Goal: Task Accomplishment & Management: Manage account settings

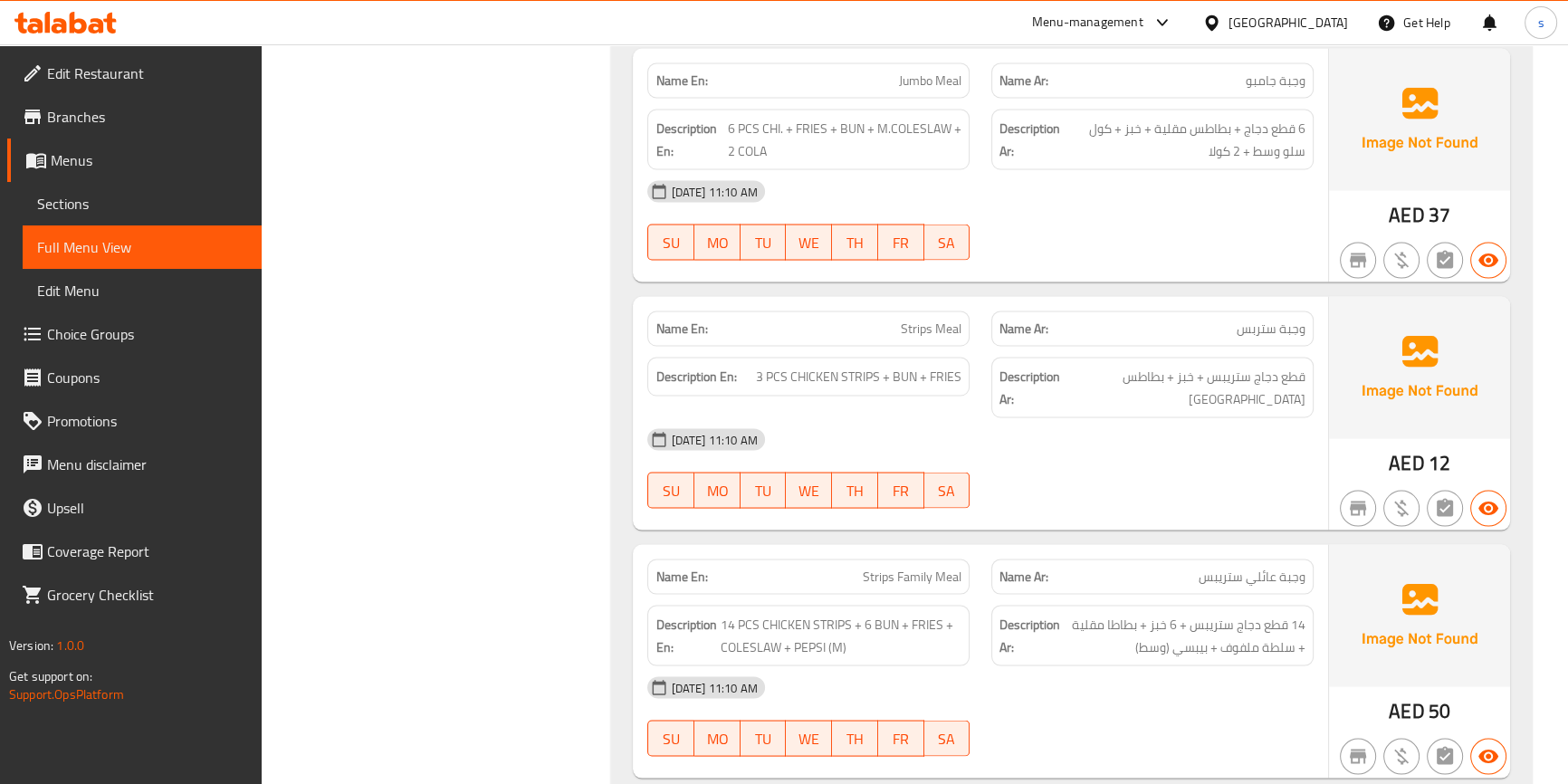
scroll to position [4279, 0]
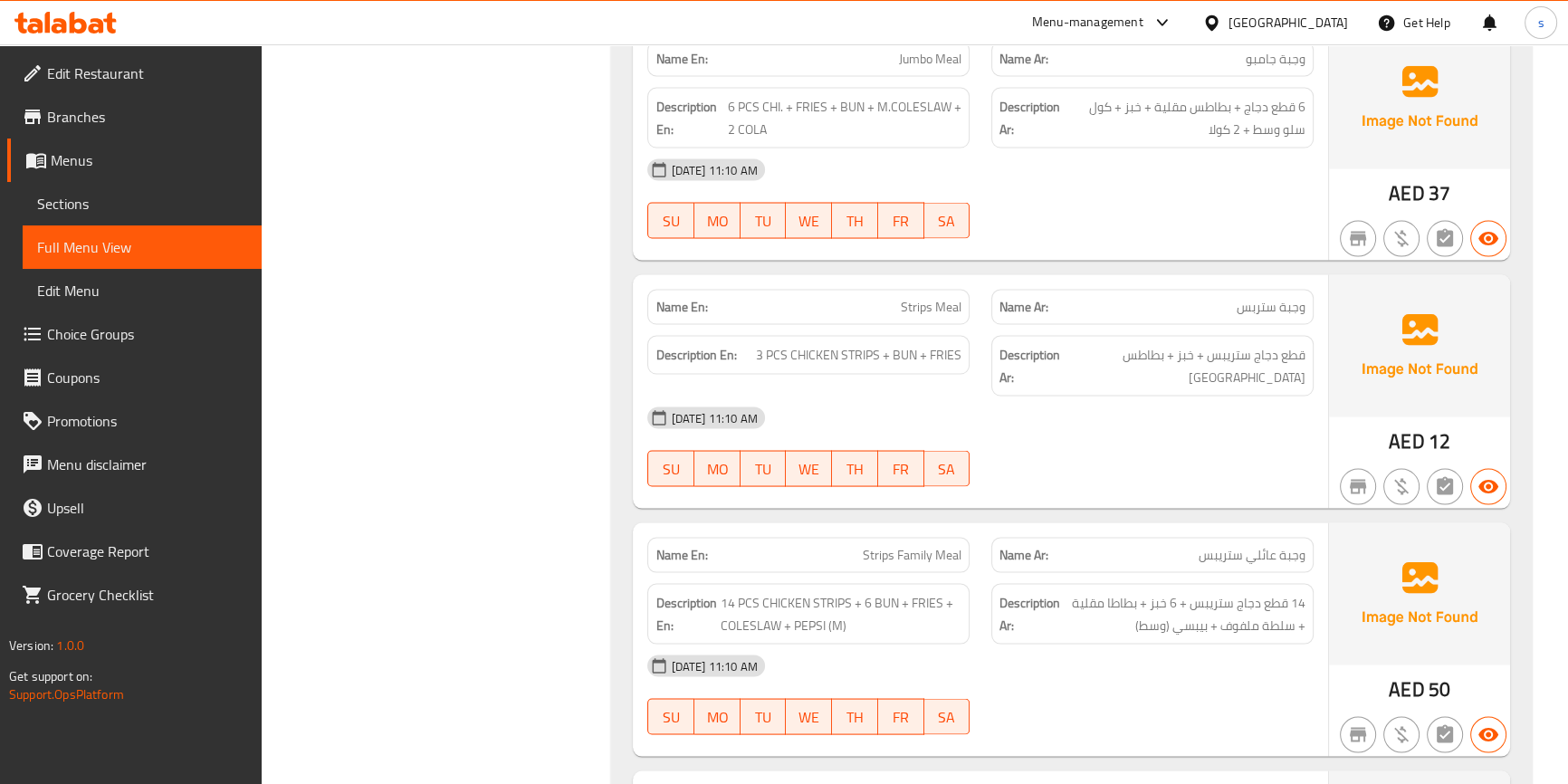
click at [1207, 335] on div "Description Ar: قطع دجاج ستريبس + خبز + بطاطس مقلية" at bounding box center [1152, 365] width 322 height 61
click at [107, 199] on span "Sections" at bounding box center [141, 204] width 210 height 22
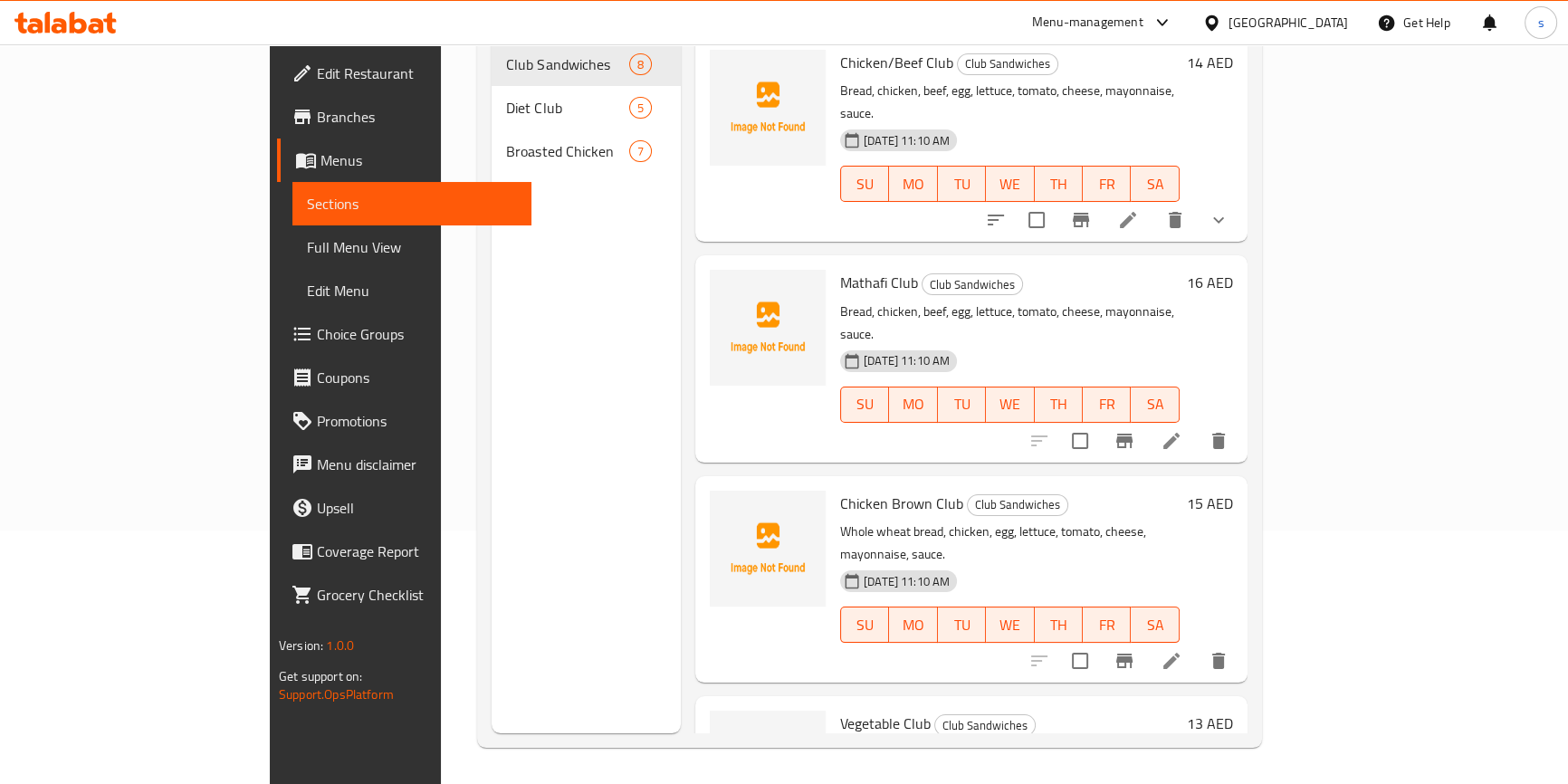
scroll to position [253, 0]
click at [307, 243] on span "Full Menu View" at bounding box center [411, 247] width 210 height 22
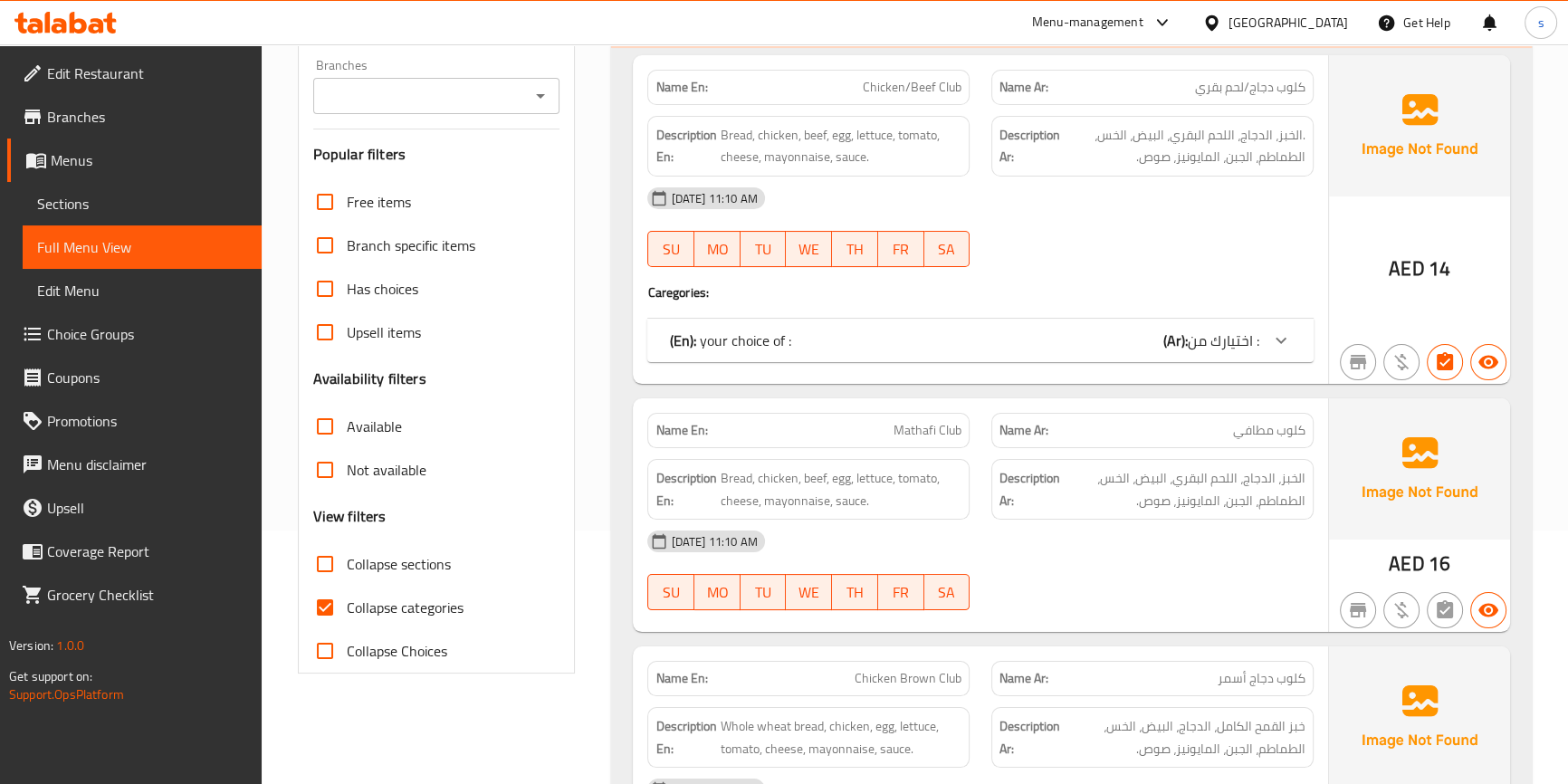
click at [148, 209] on span "Sections" at bounding box center [141, 204] width 210 height 22
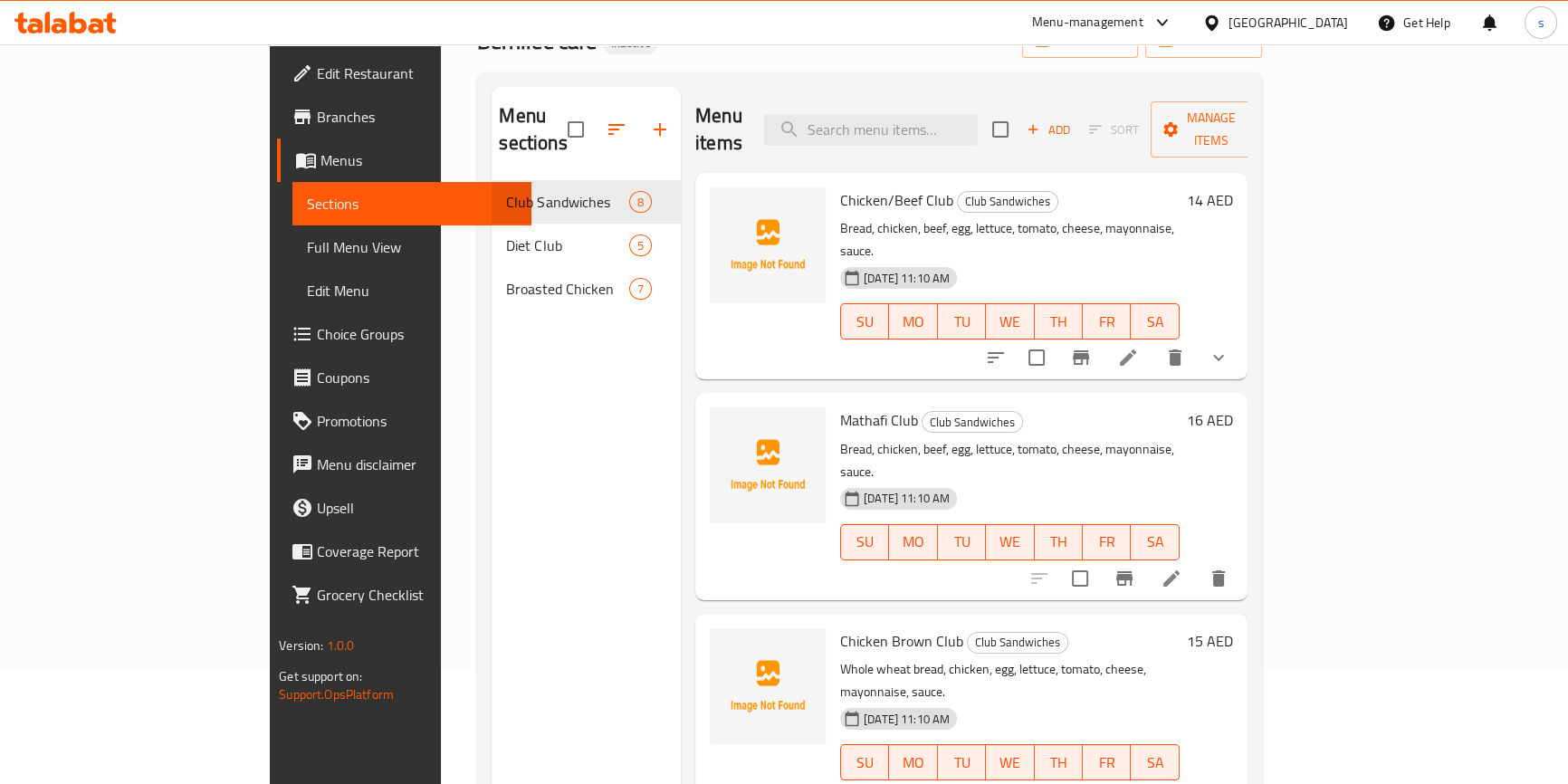
scroll to position [90, 0]
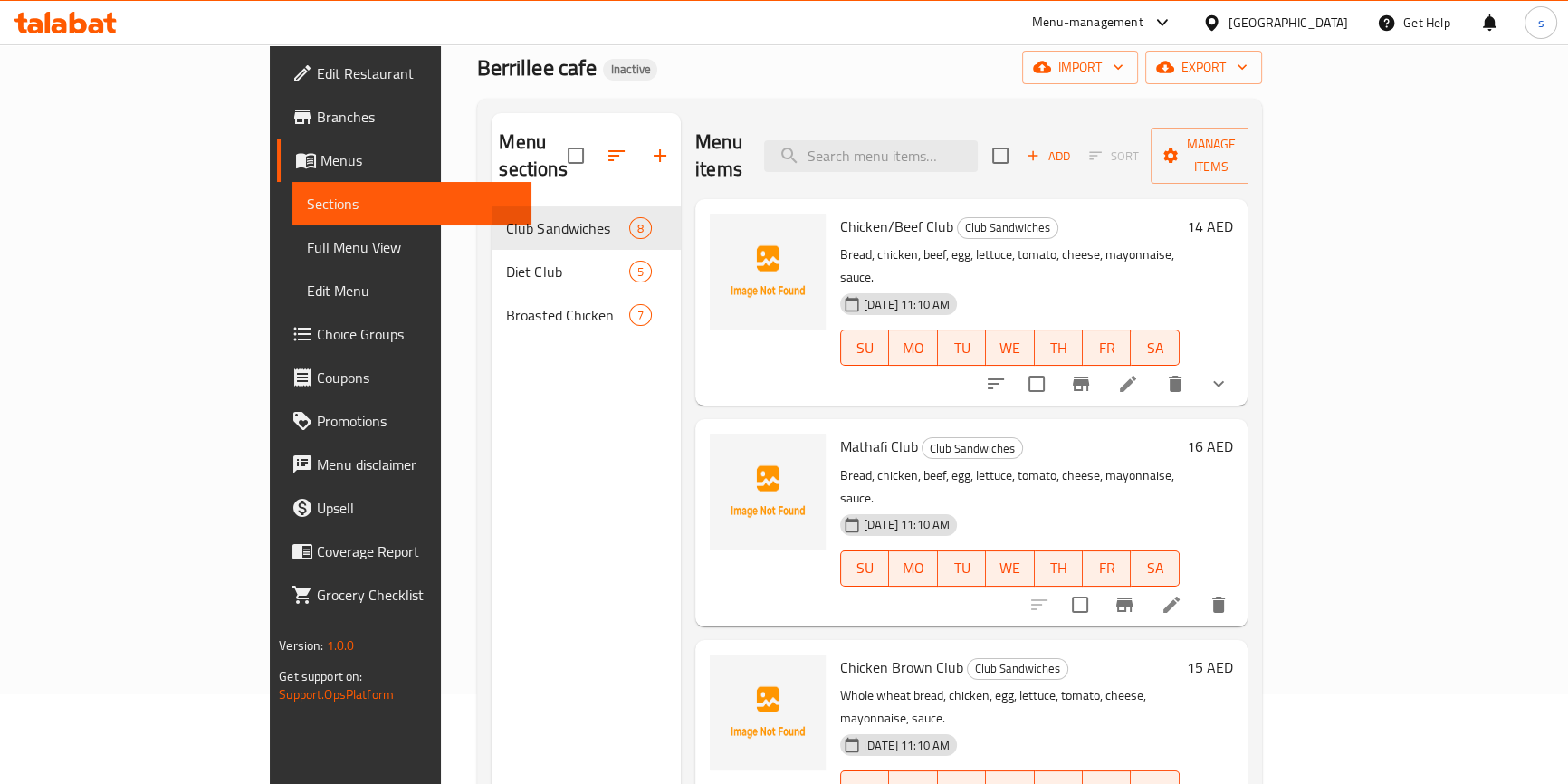
click at [307, 245] on span "Full Menu View" at bounding box center [411, 247] width 210 height 22
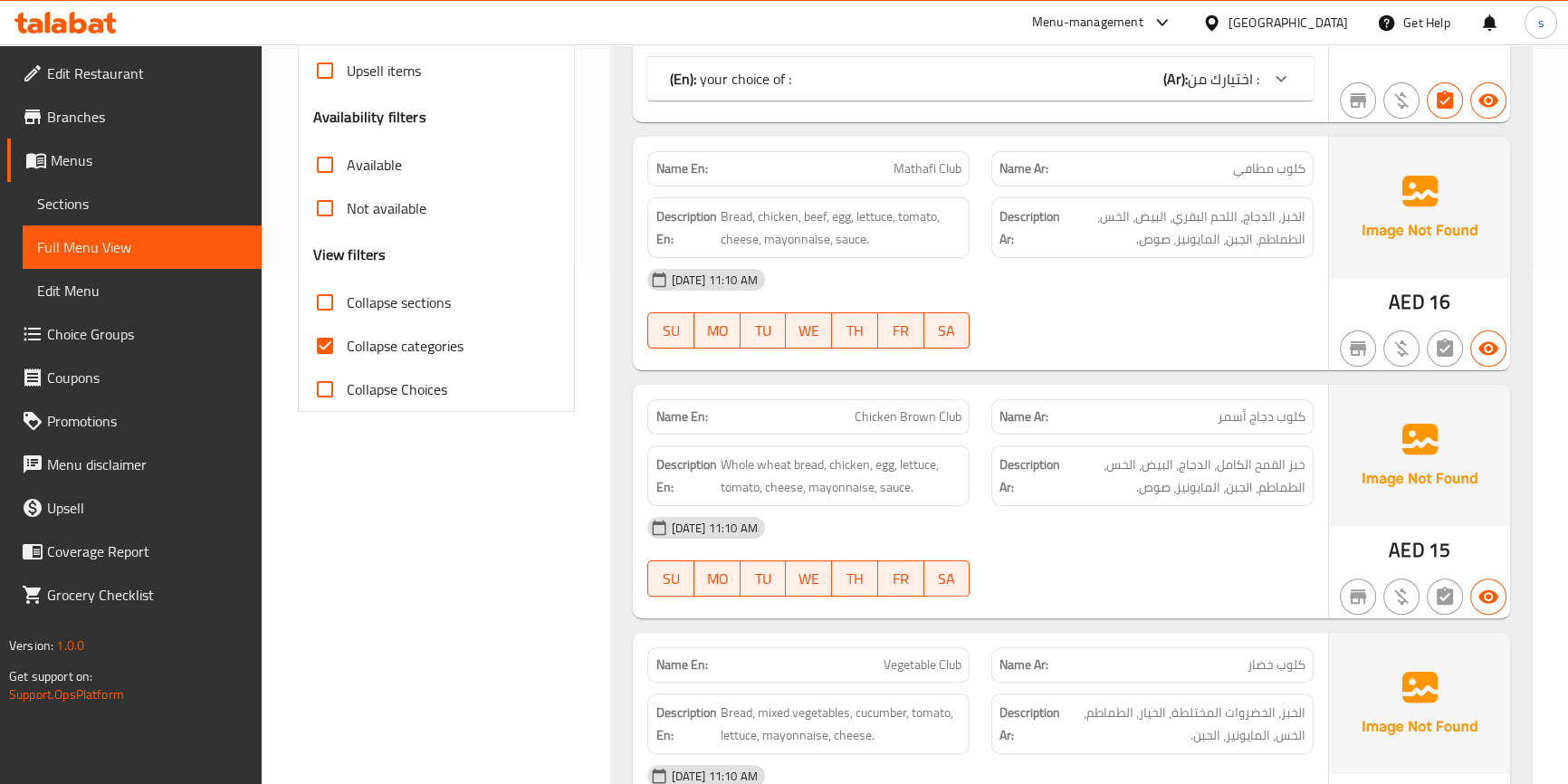
scroll to position [347, 0]
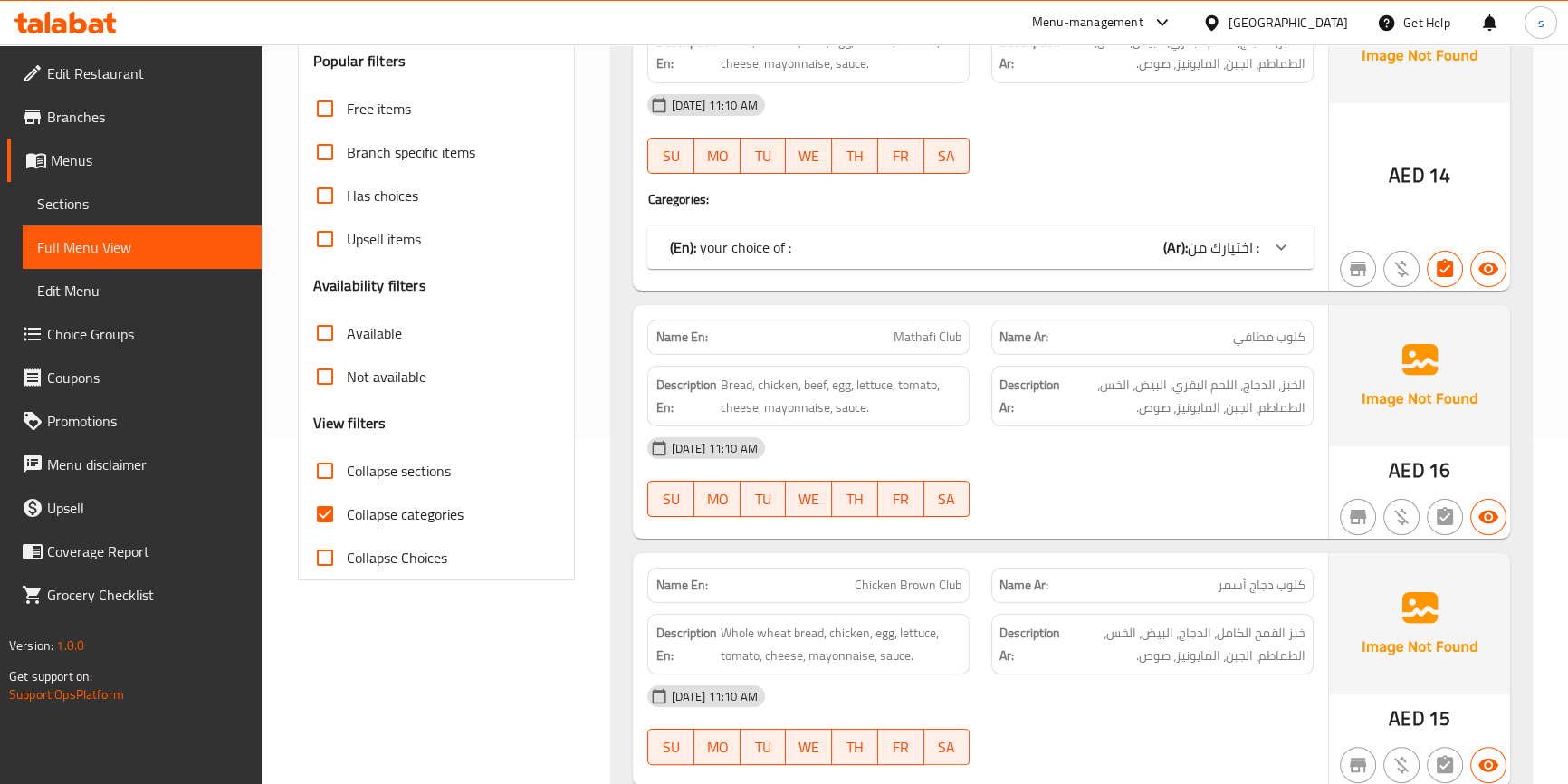
click at [115, 196] on span "Sections" at bounding box center [141, 204] width 210 height 22
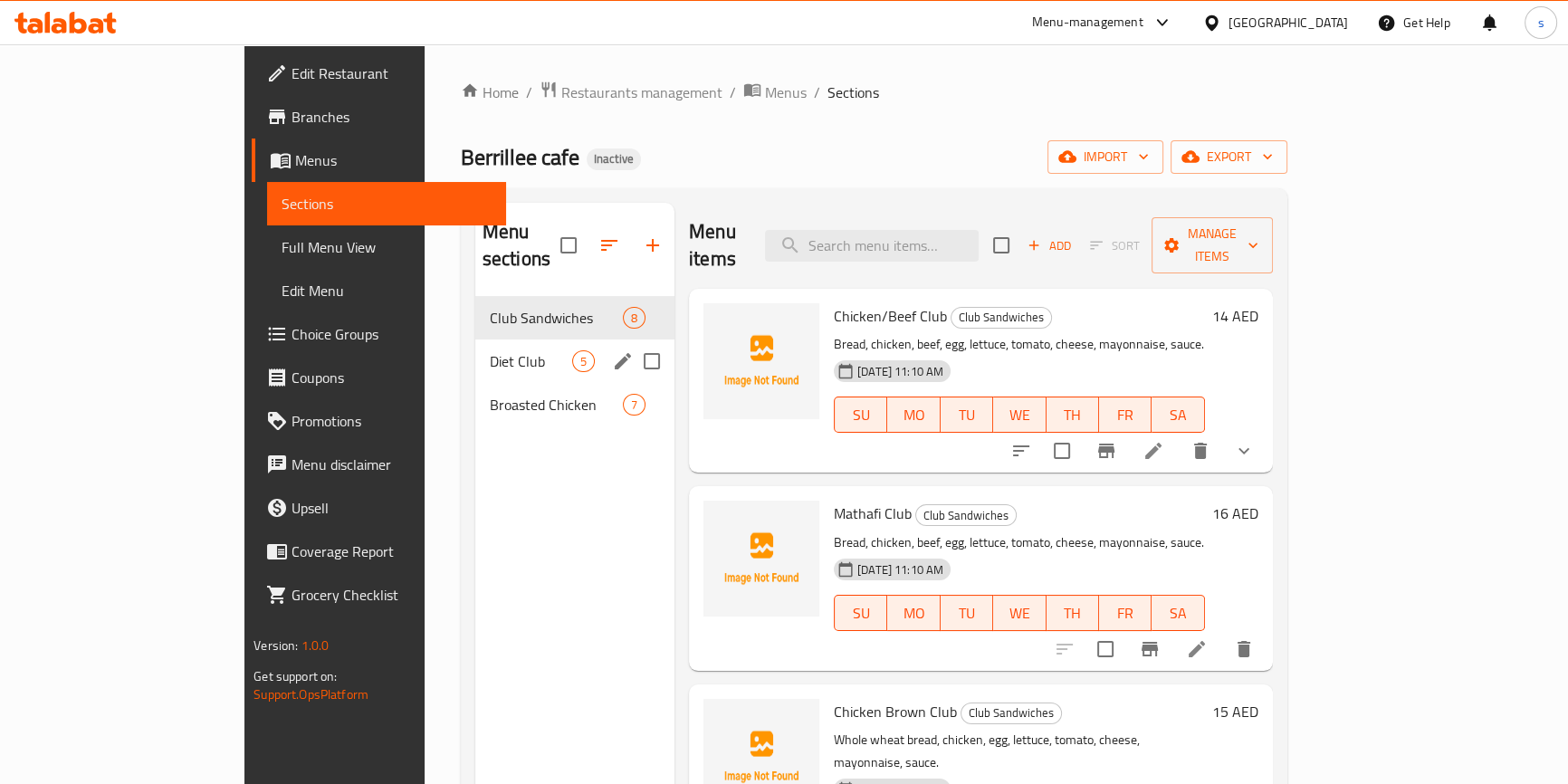
click at [489, 351] on span "Diet Club" at bounding box center [531, 362] width 83 height 22
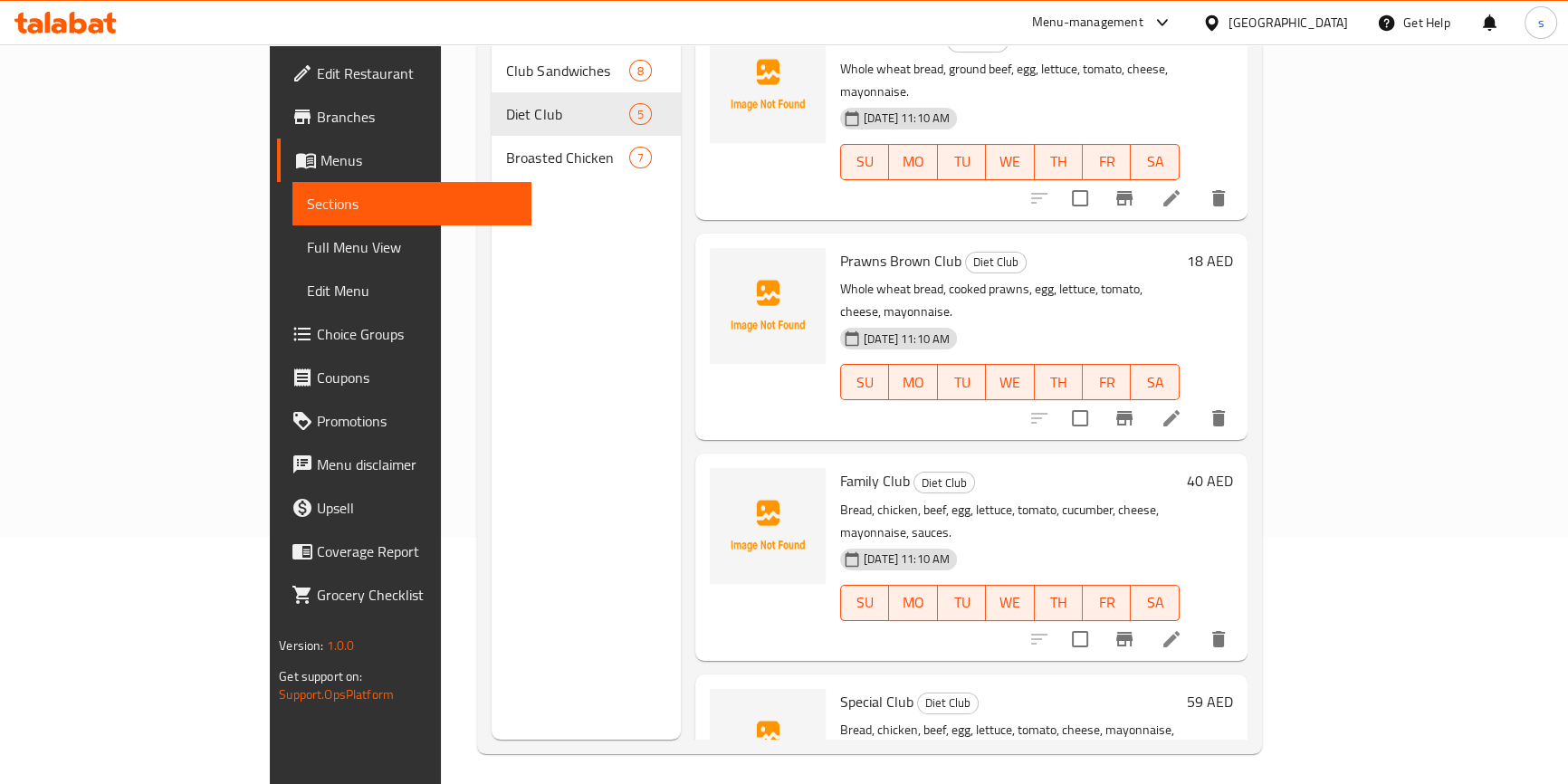
scroll to position [253, 0]
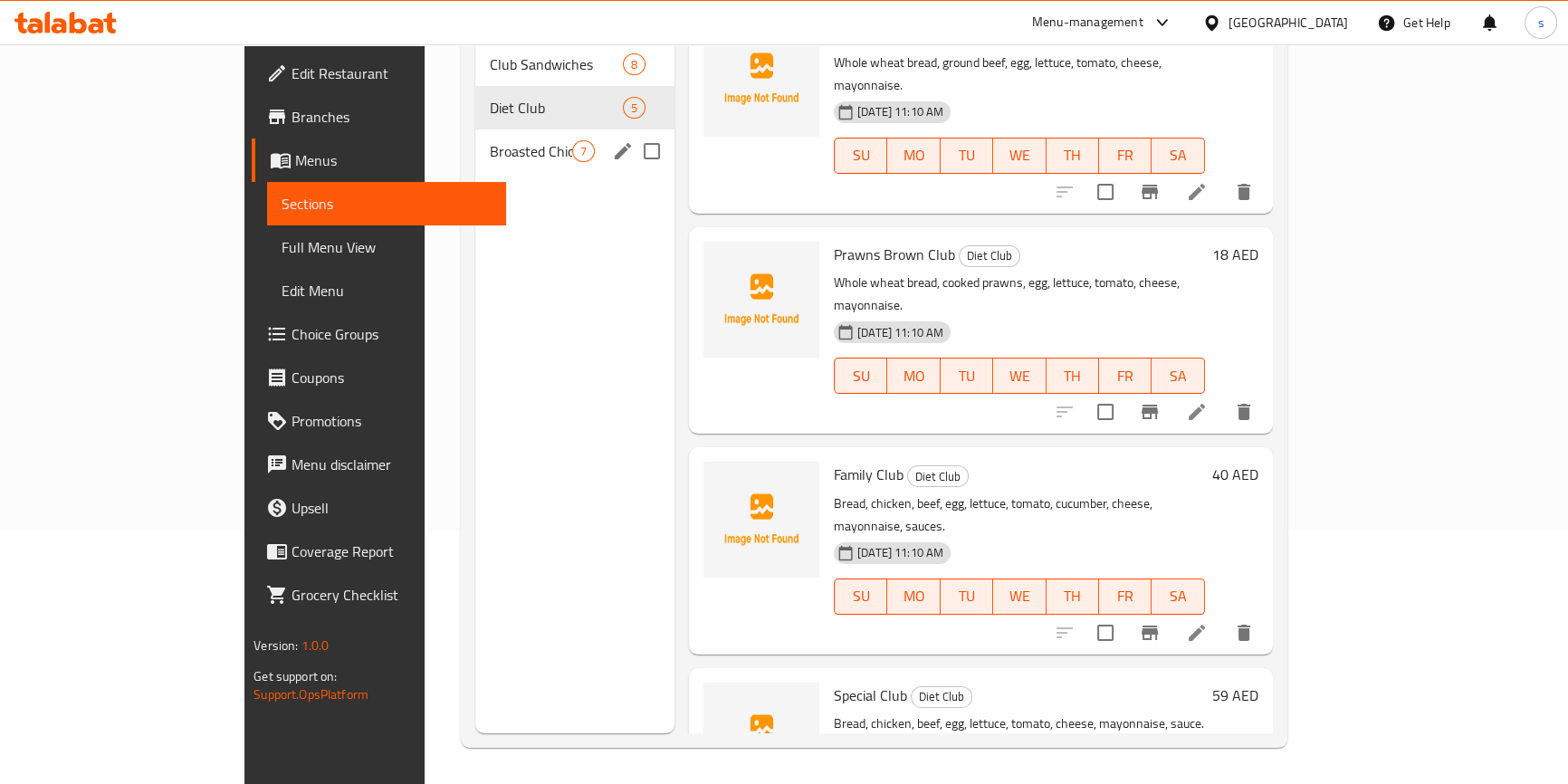
click at [489, 140] on span "Broasted Chicken" at bounding box center [531, 151] width 83 height 22
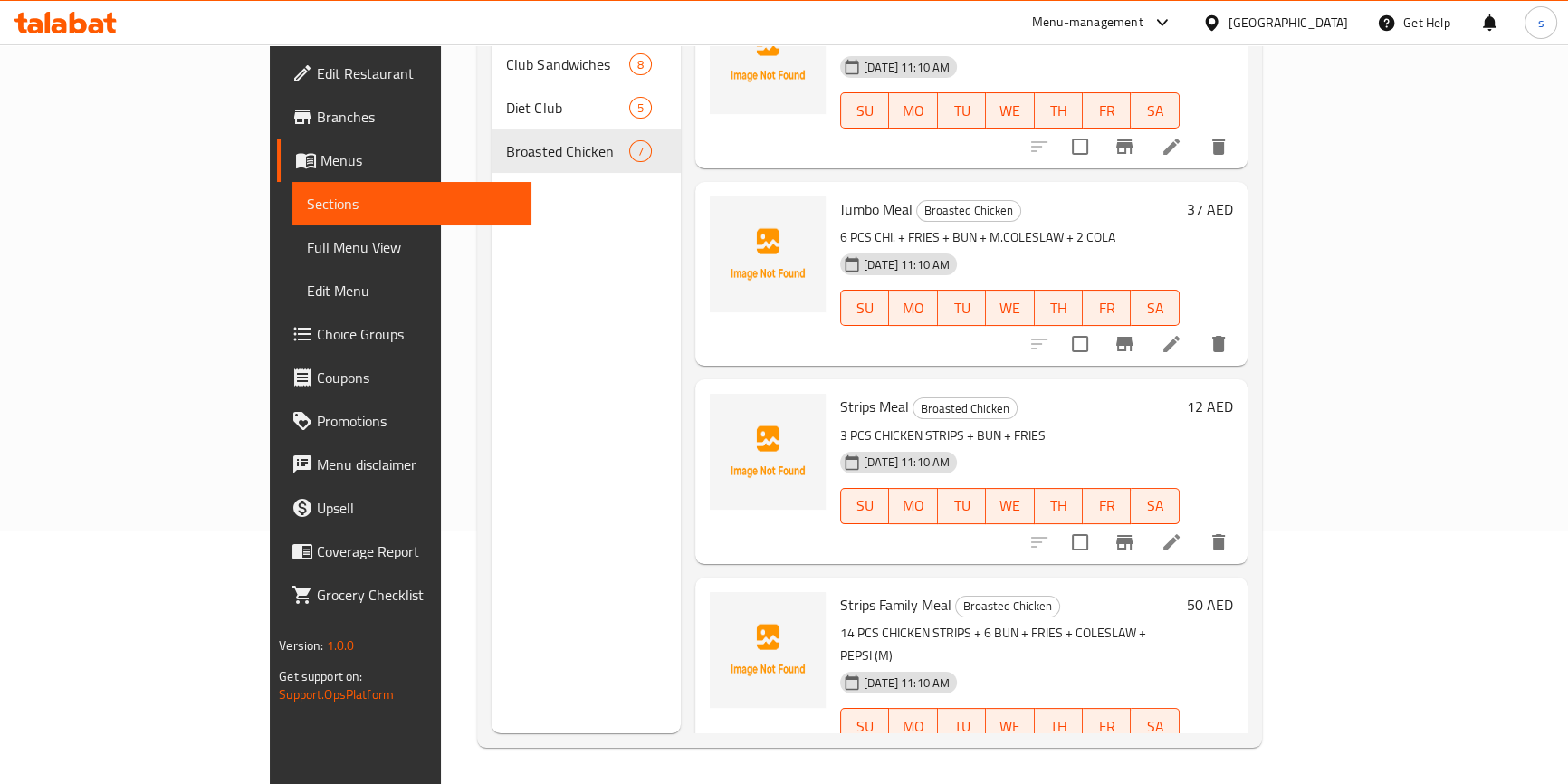
click at [1180, 534] on icon at bounding box center [1171, 543] width 17 height 17
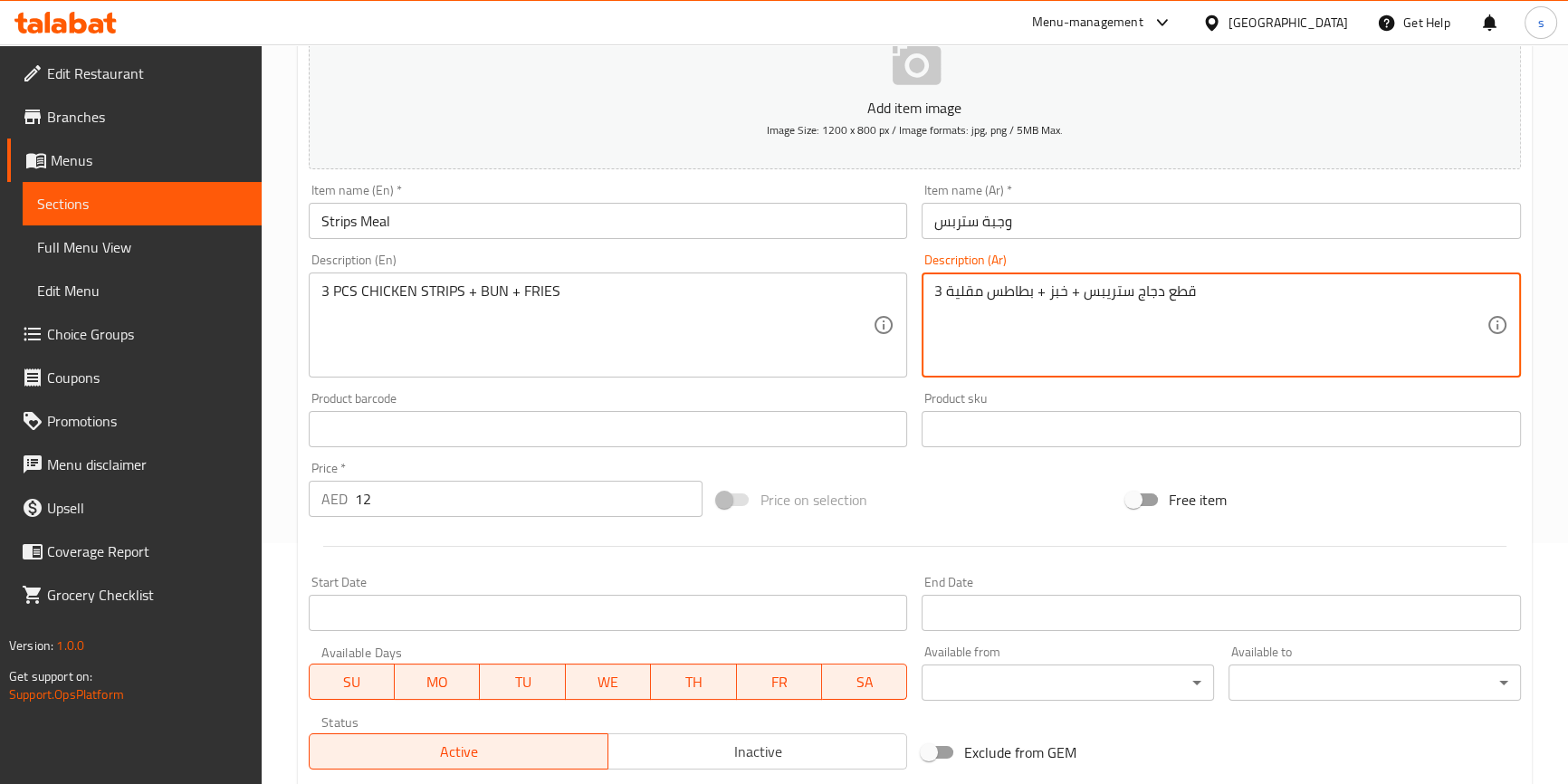
scroll to position [246, 0]
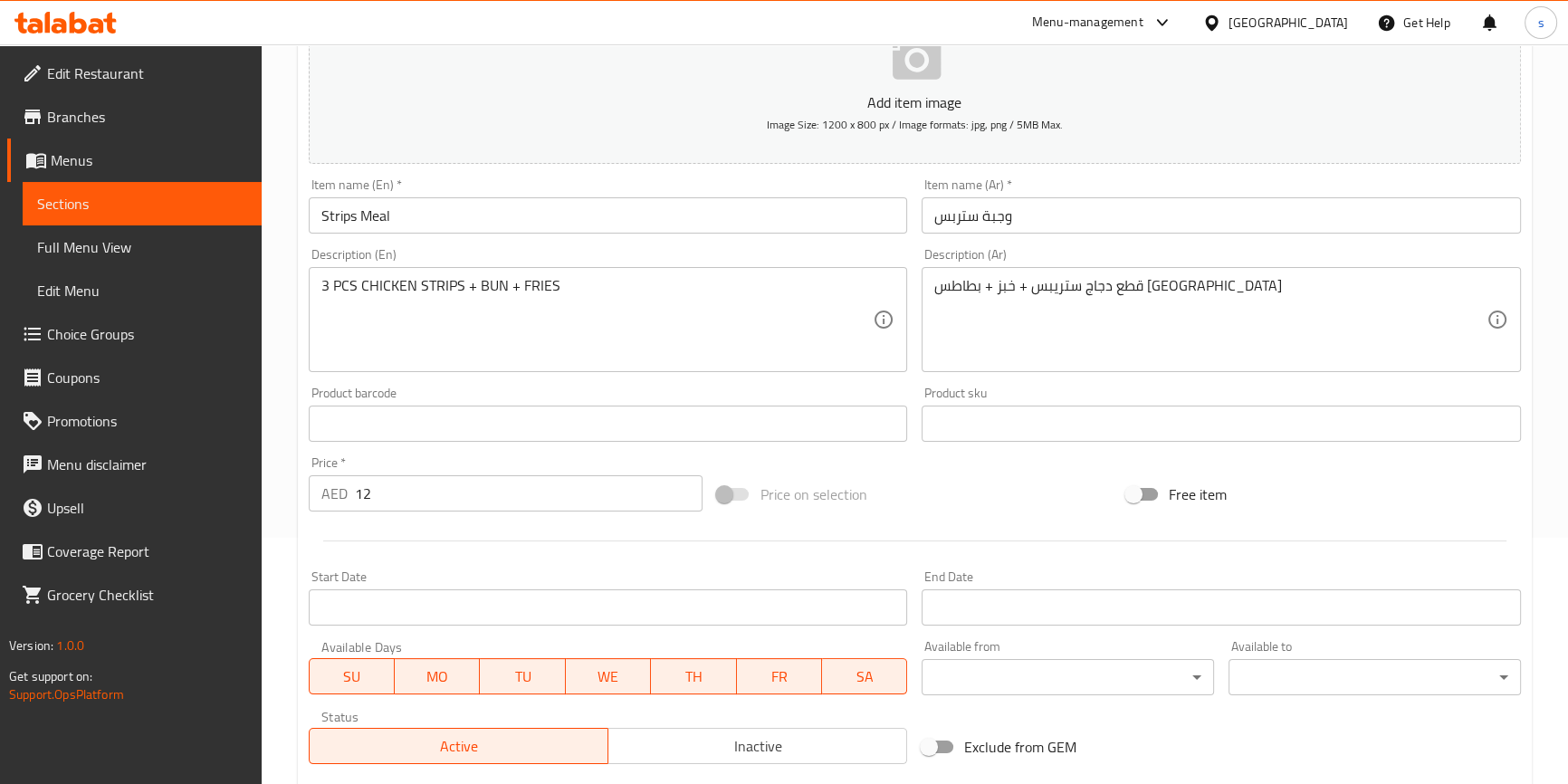
click at [1204, 289] on textarea "قطع دجاج ستريبس + خبز + بطاطس مقلية" at bounding box center [1211, 320] width 553 height 86
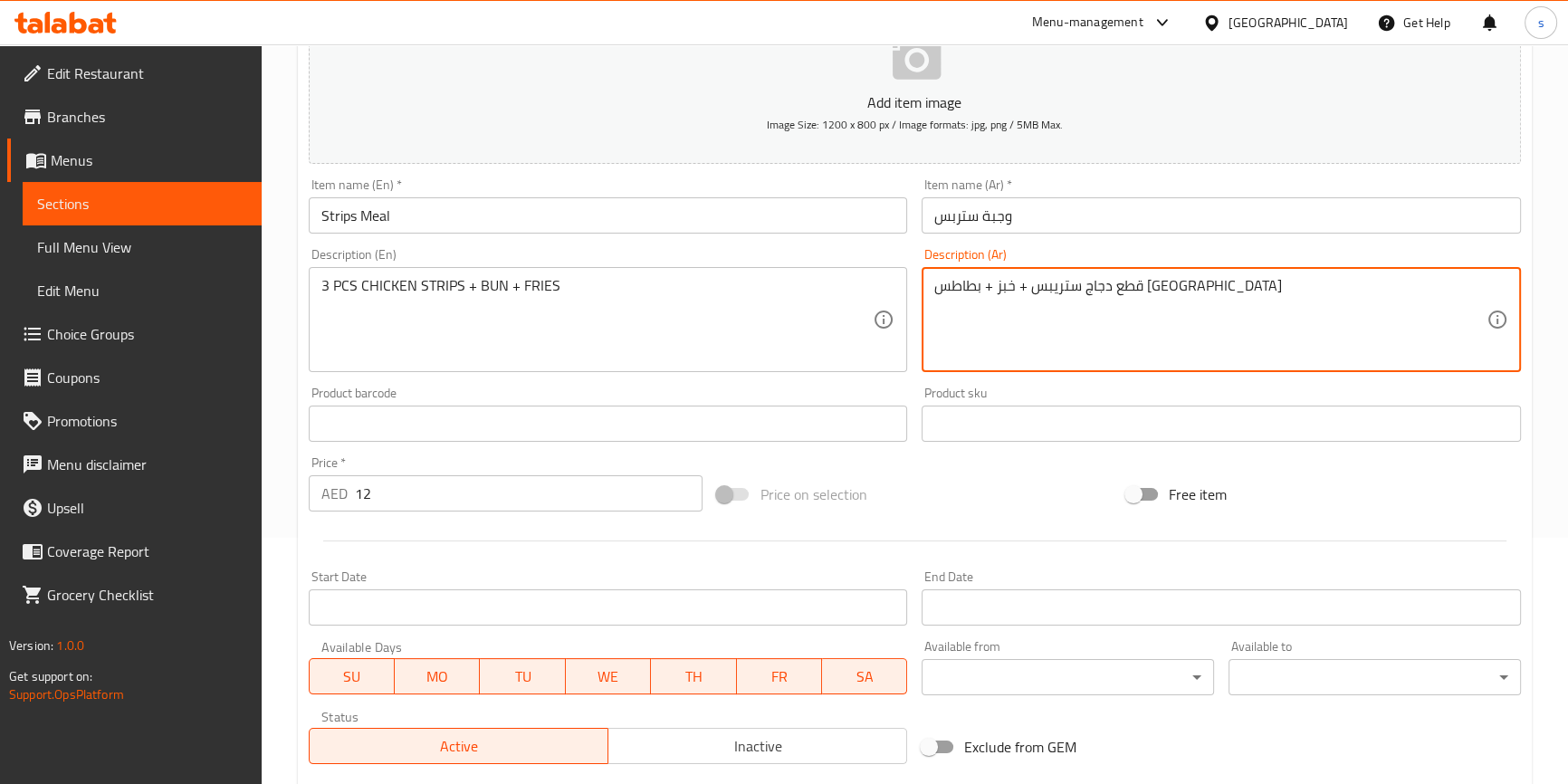
click at [1204, 289] on textarea "قطع دجاج ستريبس + خبز + بطاطس مقلية" at bounding box center [1211, 320] width 553 height 86
click at [1199, 294] on textarea "قطع دجاج ستريبس + خبز + بطاطس مقلية" at bounding box center [1211, 320] width 553 height 86
click at [1495, 289] on div "قطع دجاج ستريبس + خبز + بطاطس مقلية Description (Ar)" at bounding box center [1221, 319] width 599 height 105
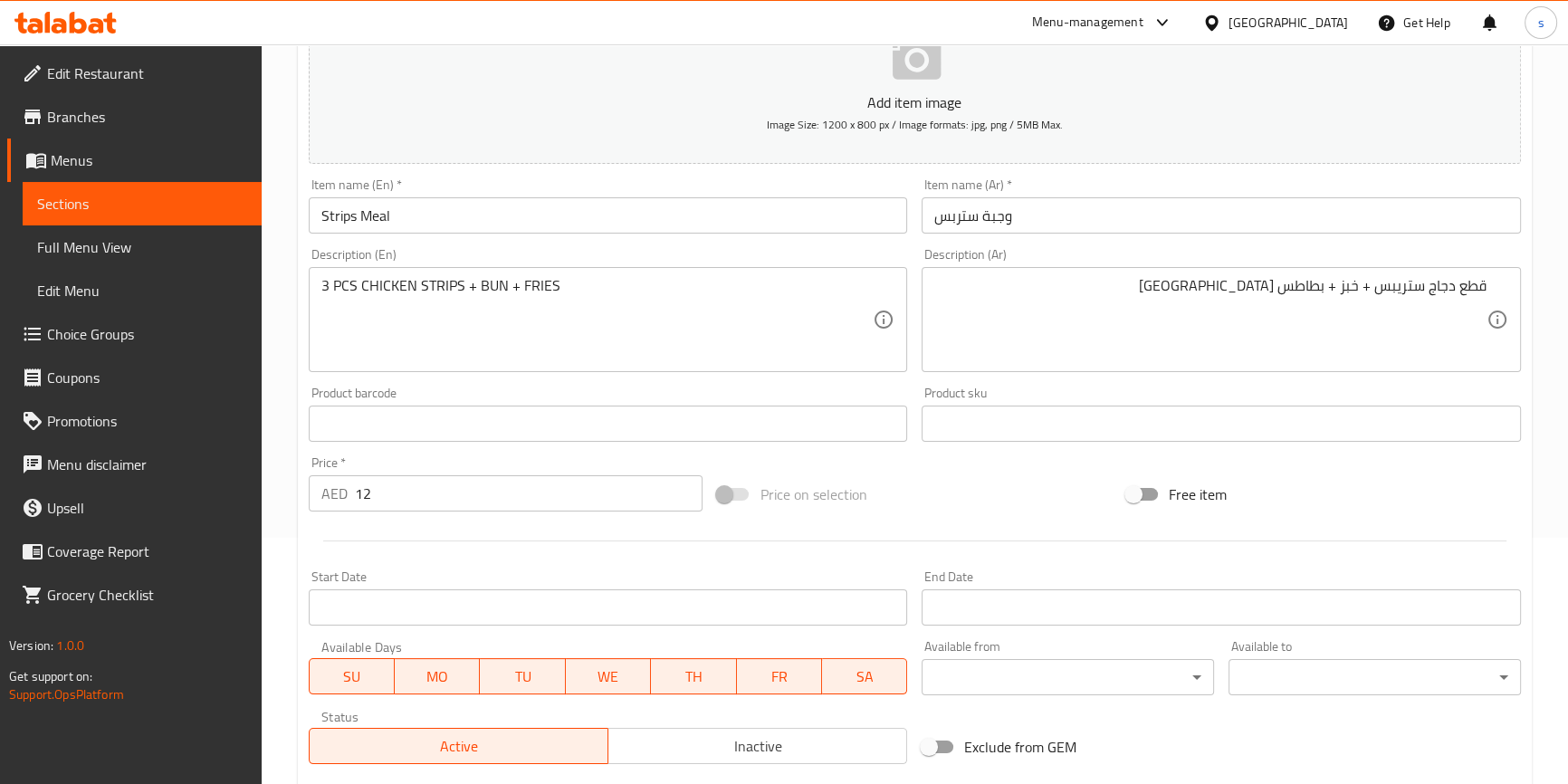
click at [1489, 287] on div "قطع دجاج ستريبس + خبز + بطاطس مقلية Description (Ar)" at bounding box center [1221, 319] width 599 height 105
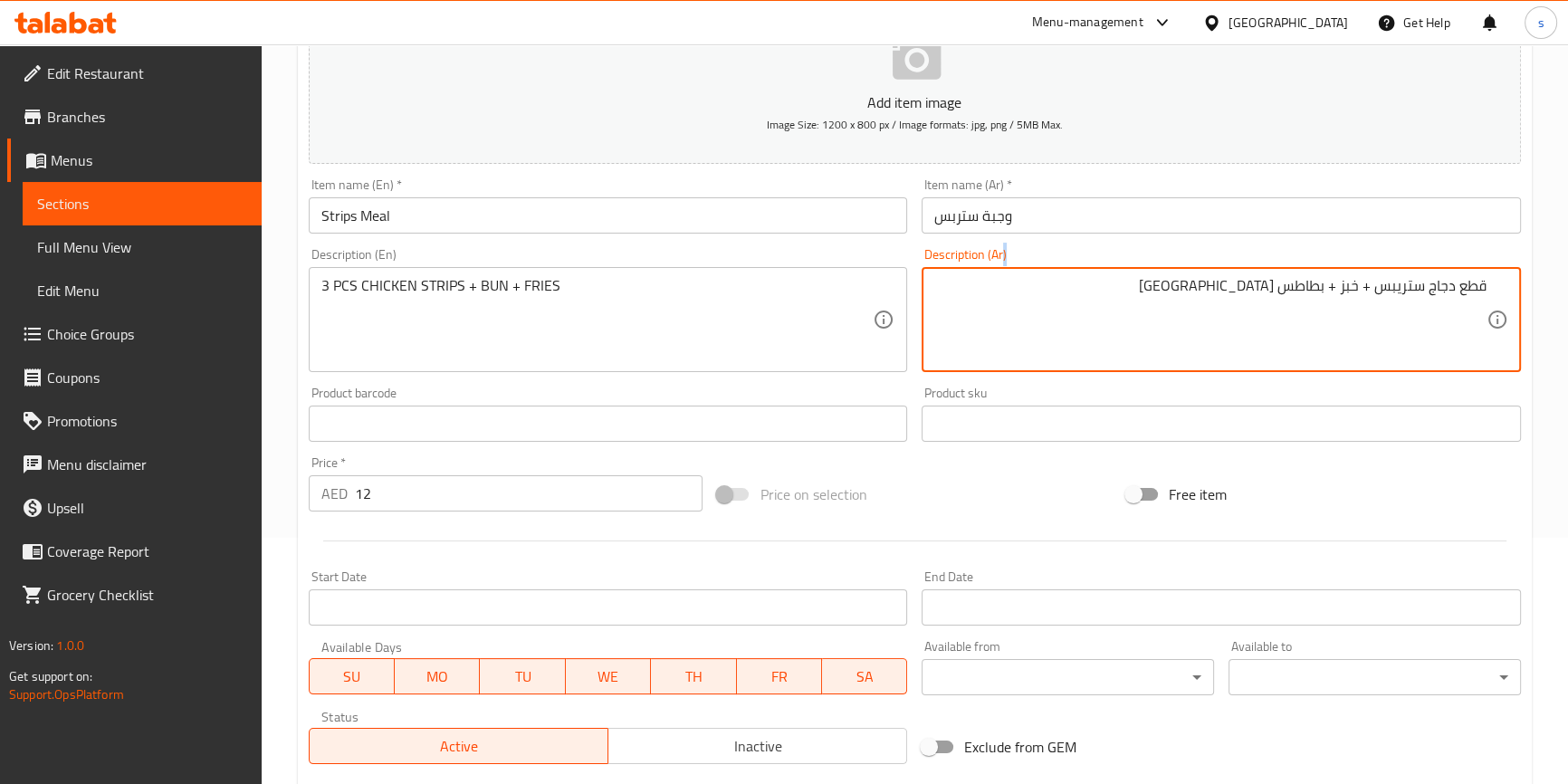
click at [1488, 287] on div "قطع دجاج ستريبس + خبز + بطاطس مقلية Description (Ar)" at bounding box center [1221, 319] width 599 height 105
click at [1484, 286] on textarea "قطع دجاج ستريبس + خبز + بطاطس مقلية" at bounding box center [1211, 320] width 553 height 86
type textarea "3 قطع دجاج ستريبس + خبز + بطاطس مقلية"
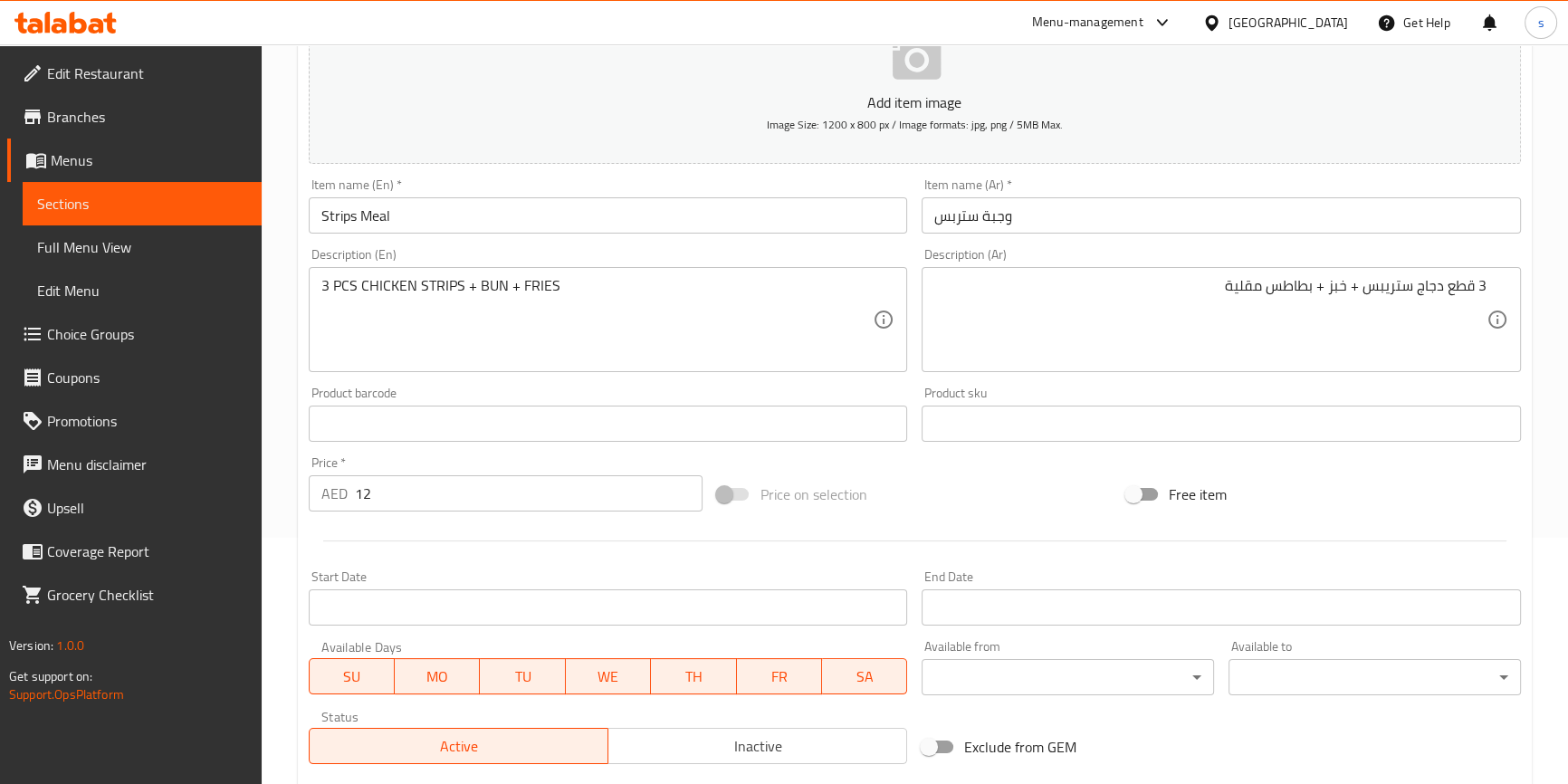
click at [1323, 507] on div "Free item" at bounding box center [1324, 494] width 409 height 49
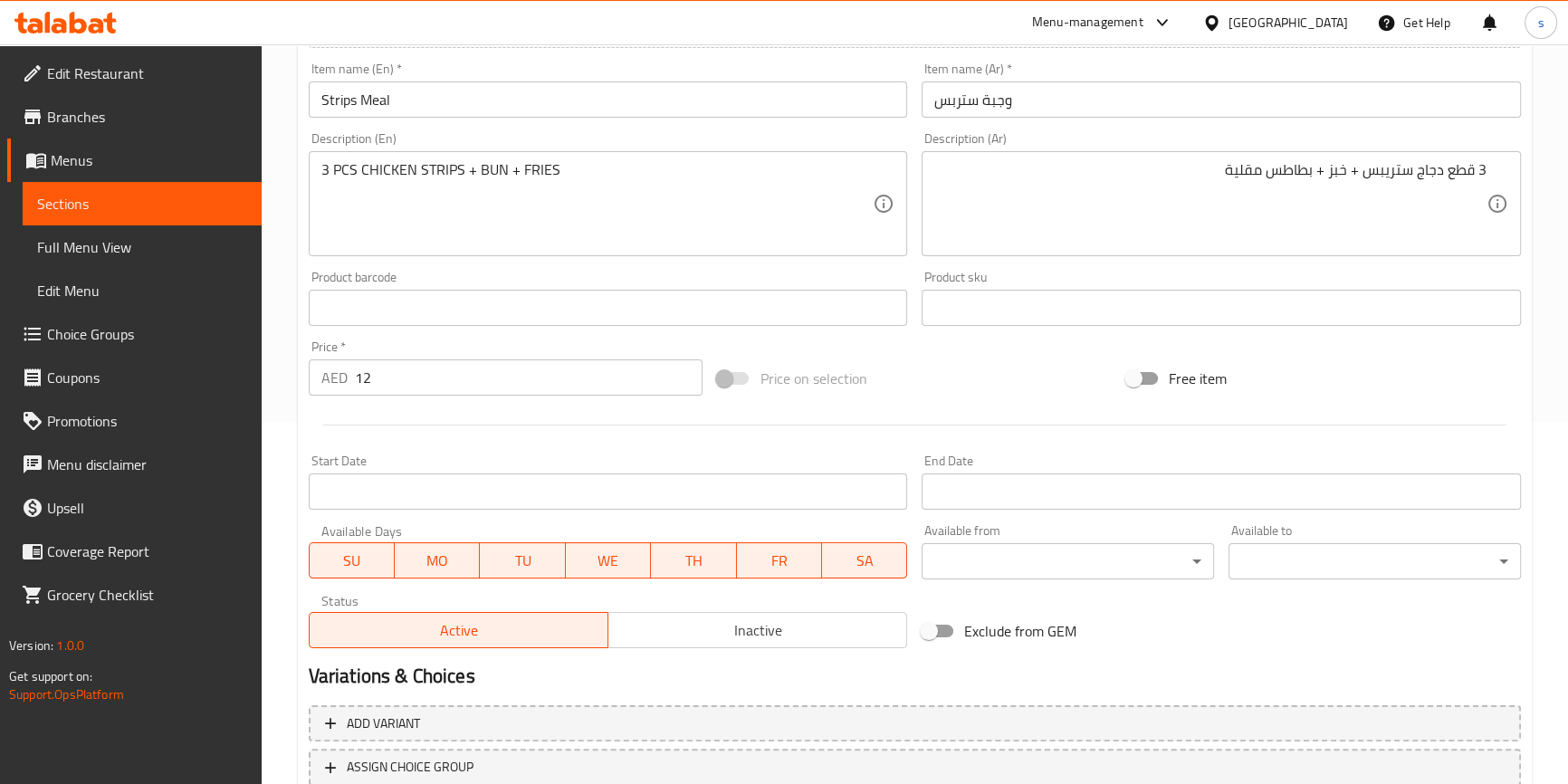
scroll to position [493, 0]
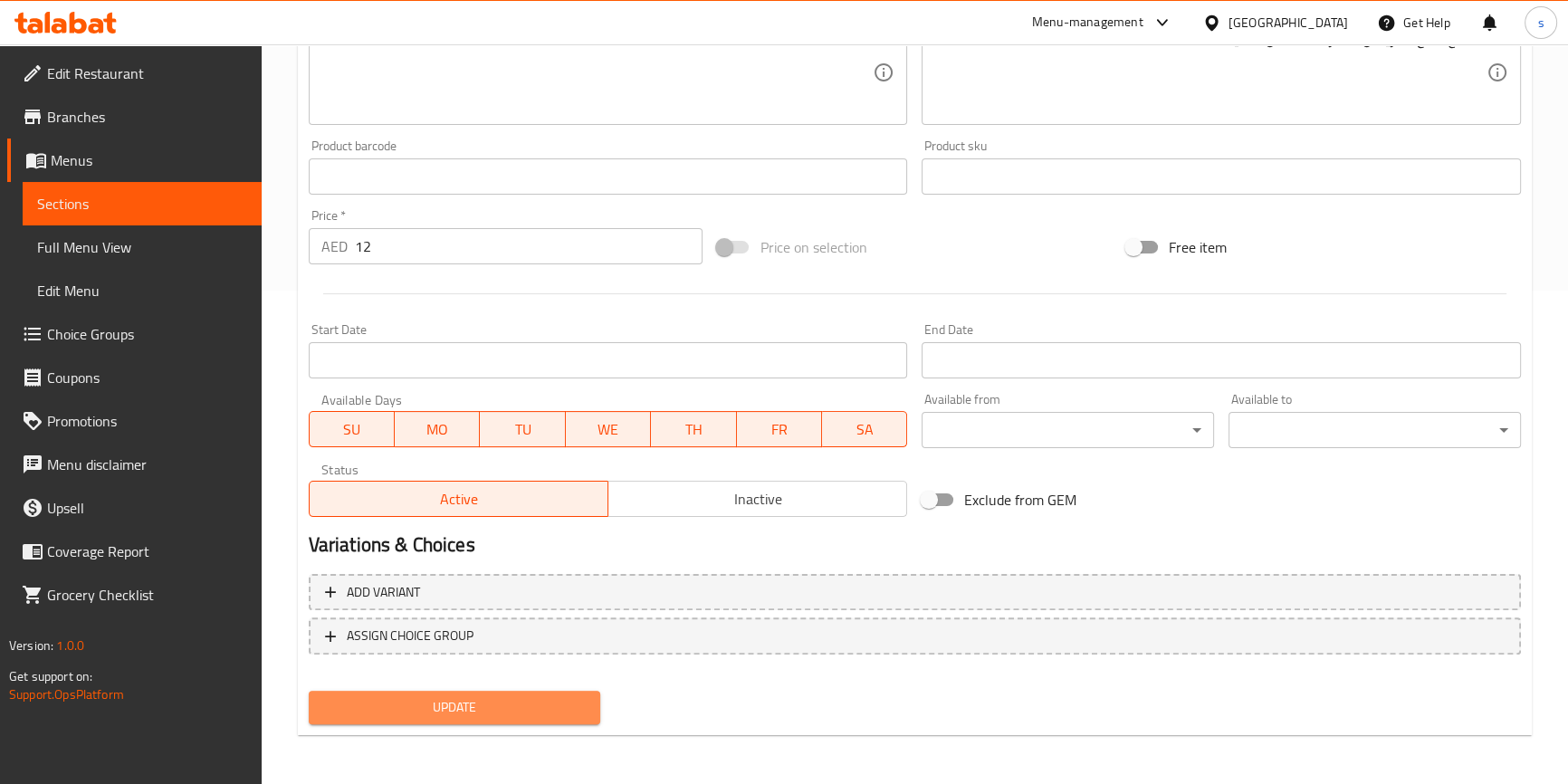
click at [499, 718] on button "Update" at bounding box center [454, 707] width 293 height 33
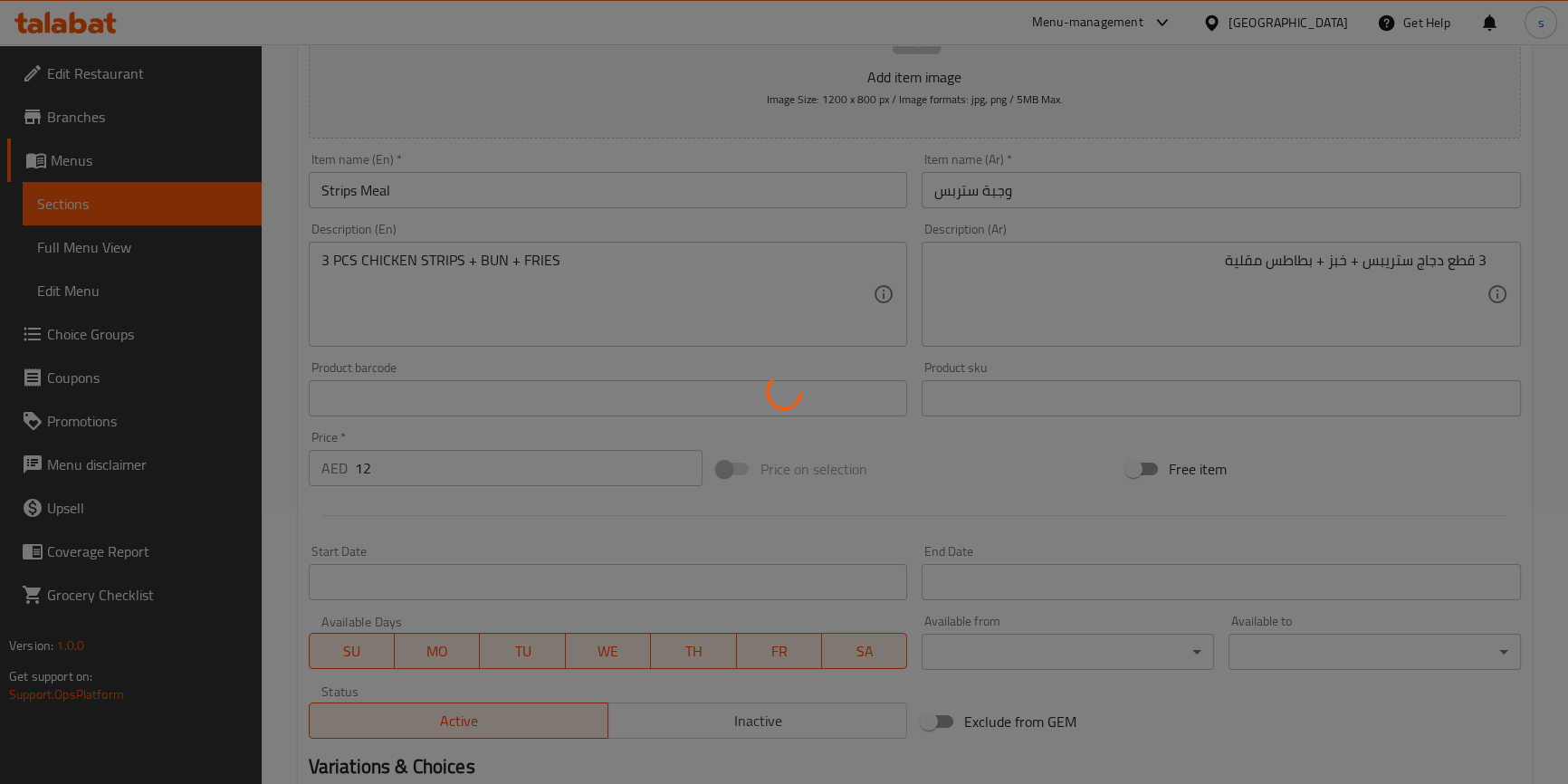
scroll to position [0, 0]
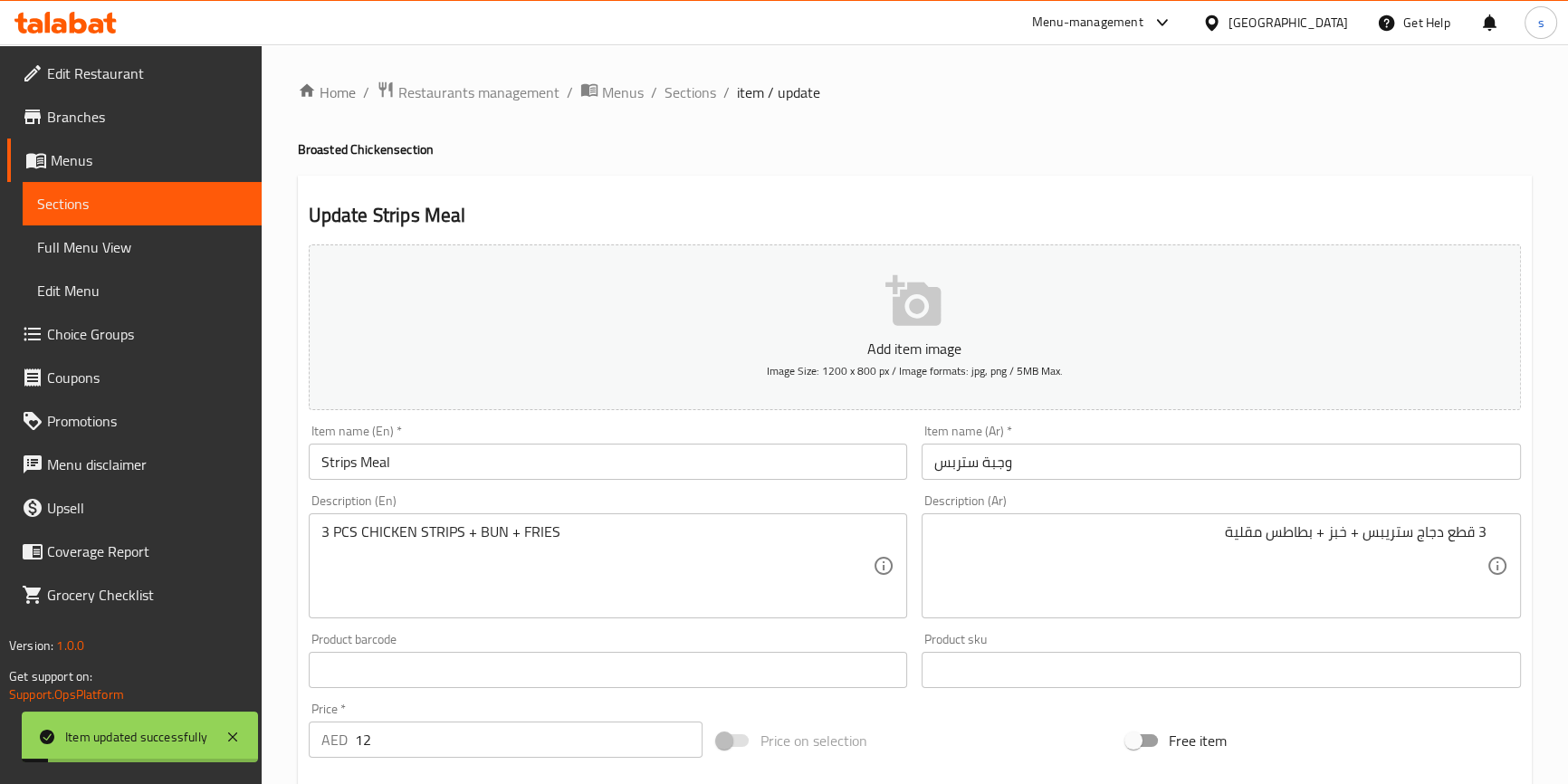
click at [73, 236] on span "Full Menu View" at bounding box center [141, 247] width 210 height 22
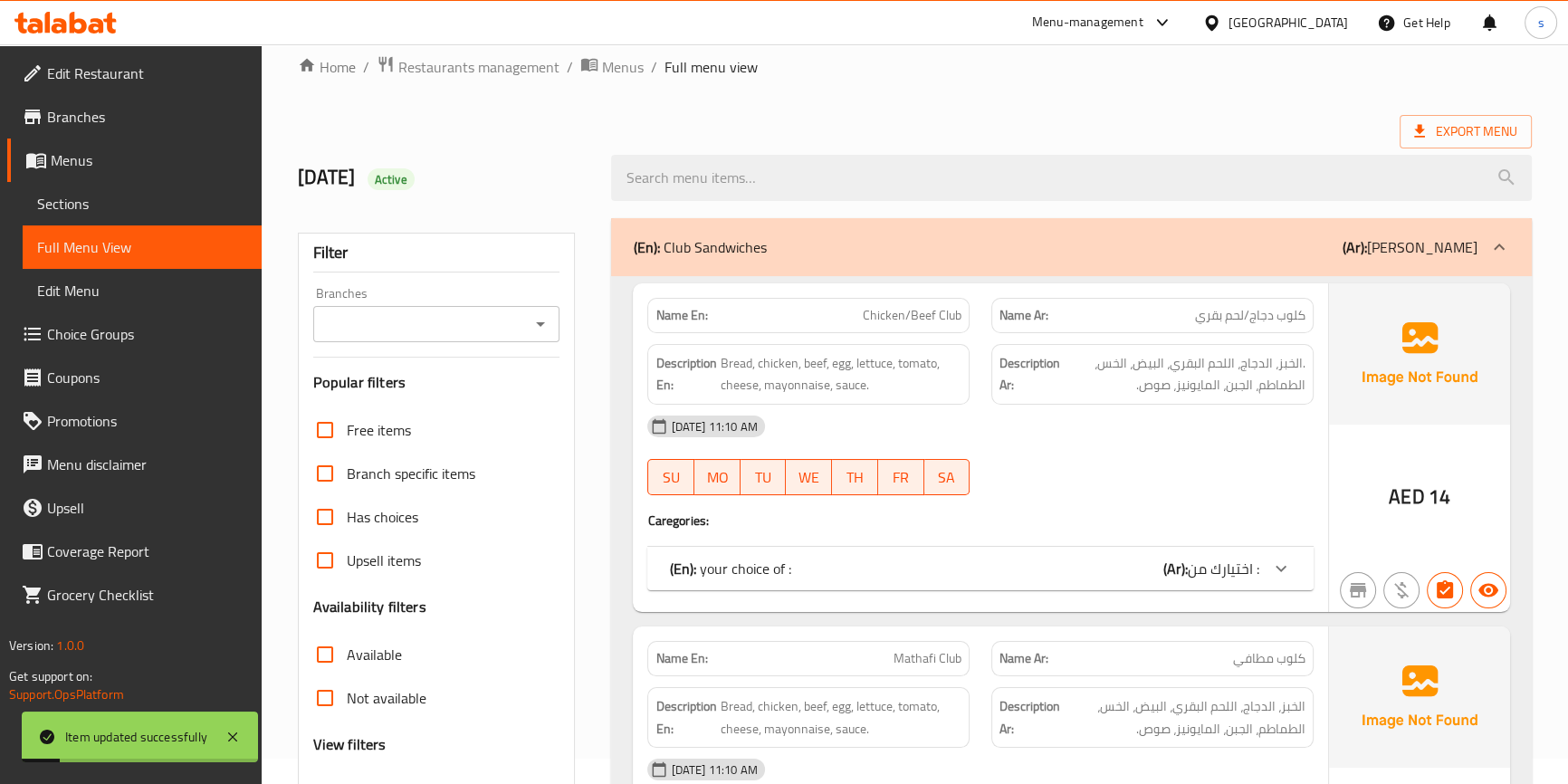
scroll to position [163, 0]
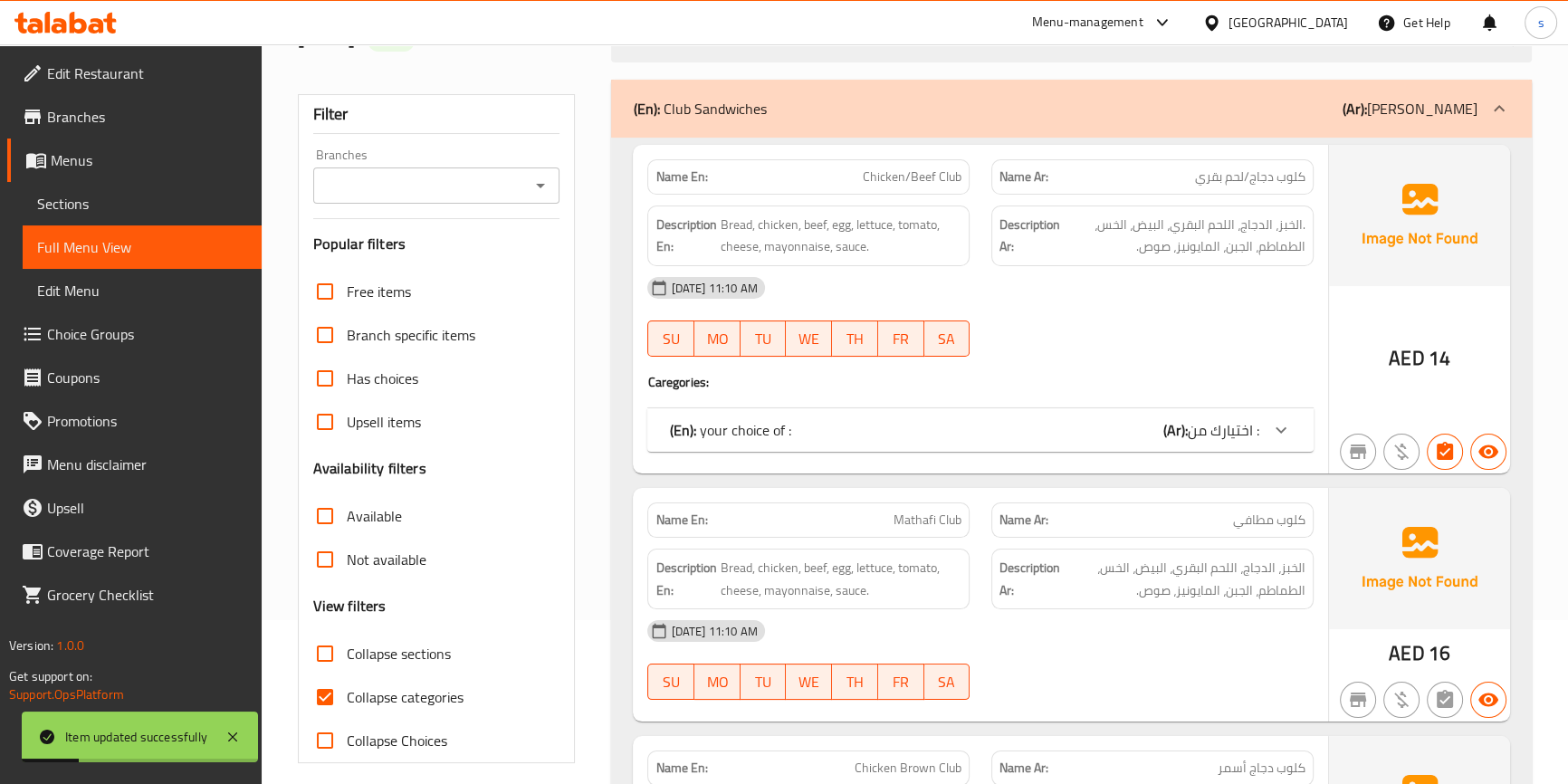
click at [393, 688] on span "Collapse categories" at bounding box center [405, 697] width 117 height 22
click at [347, 688] on input "Collapse categories" at bounding box center [324, 697] width 43 height 43
checkbox input "false"
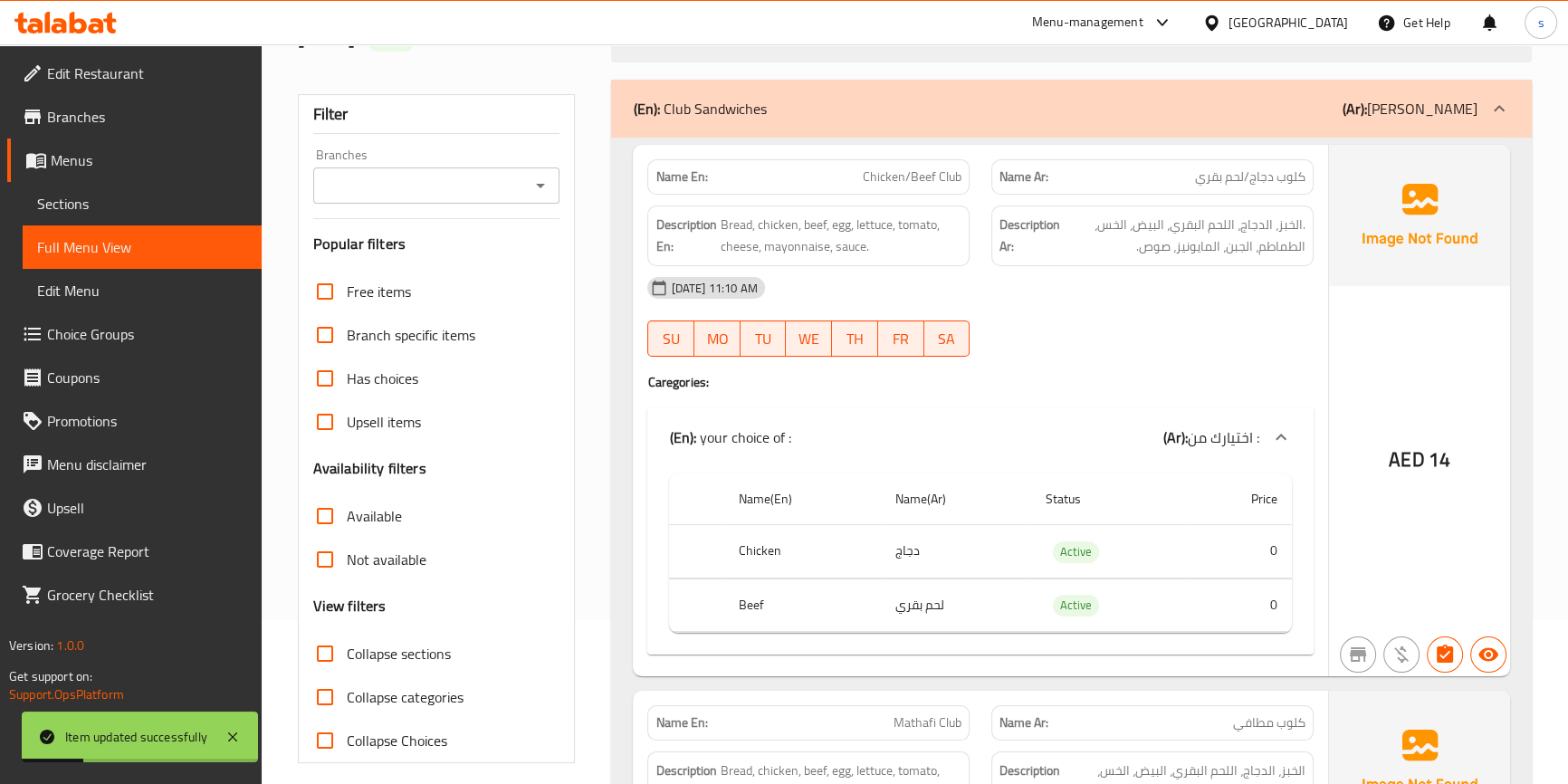
click at [405, 643] on span "Collapse sections" at bounding box center [398, 654] width 104 height 22
click at [347, 638] on input "Collapse sections" at bounding box center [324, 653] width 43 height 43
checkbox input "true"
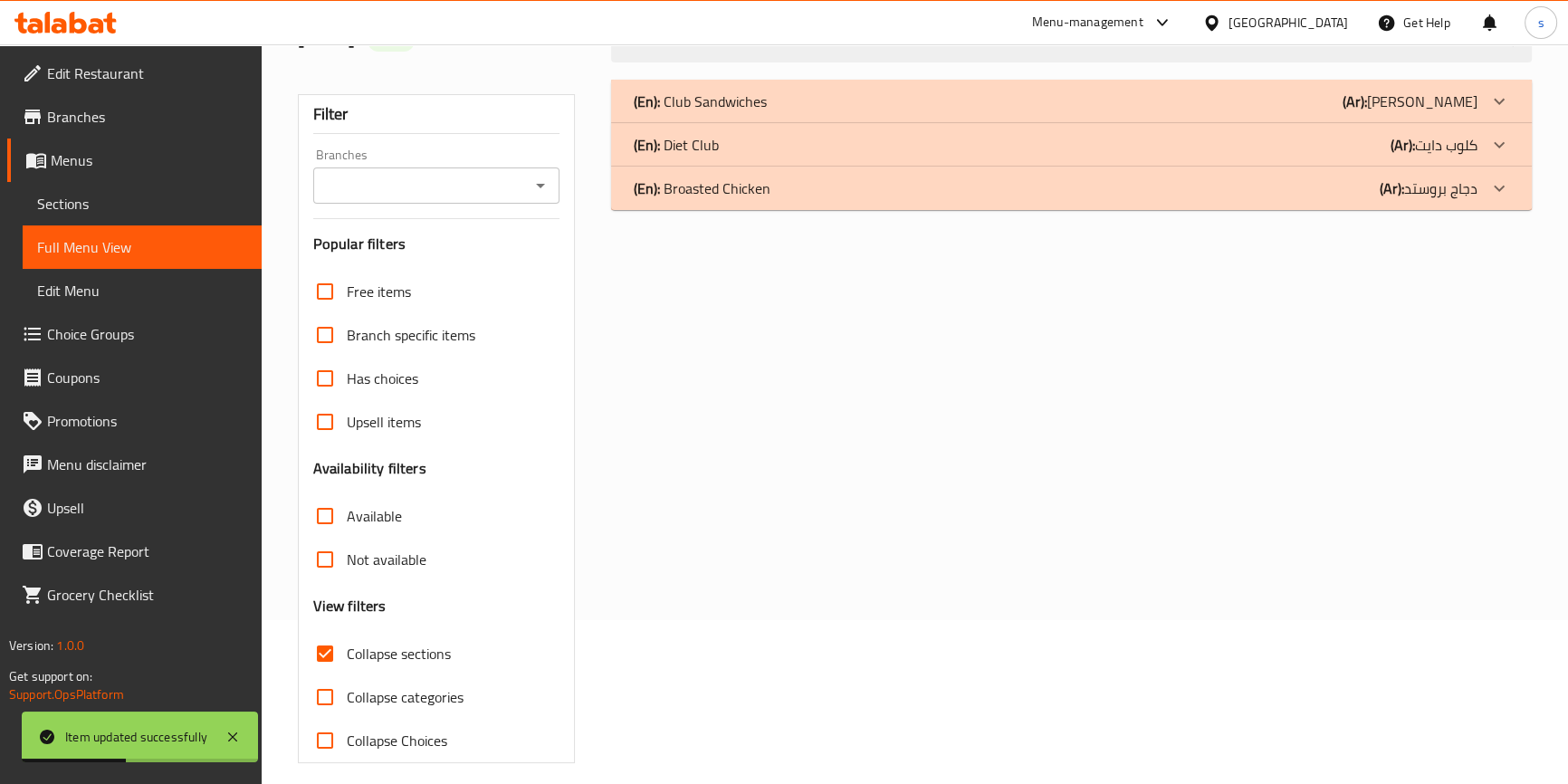
click at [1354, 209] on div "(En): Club Sandwiches (Ar): كلوب ساندوتش Name En: Chicken/Beef Club Name Ar: كل…" at bounding box center [1071, 421] width 942 height 705
click at [1408, 135] on b "(Ar):" at bounding box center [1403, 145] width 25 height 28
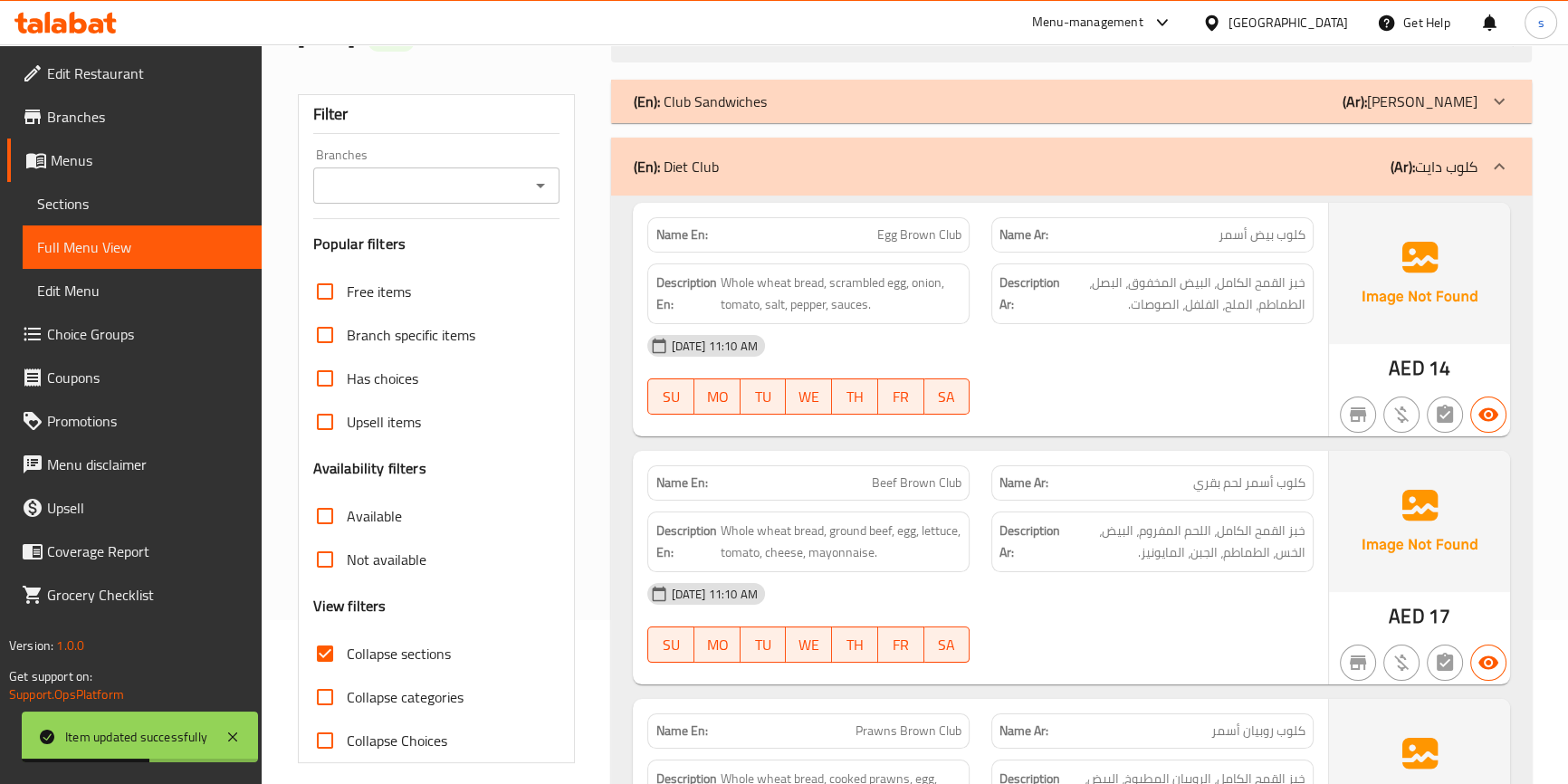
click at [1473, 108] on p "(Ar): كلوب ساندوتش" at bounding box center [1409, 102] width 135 height 22
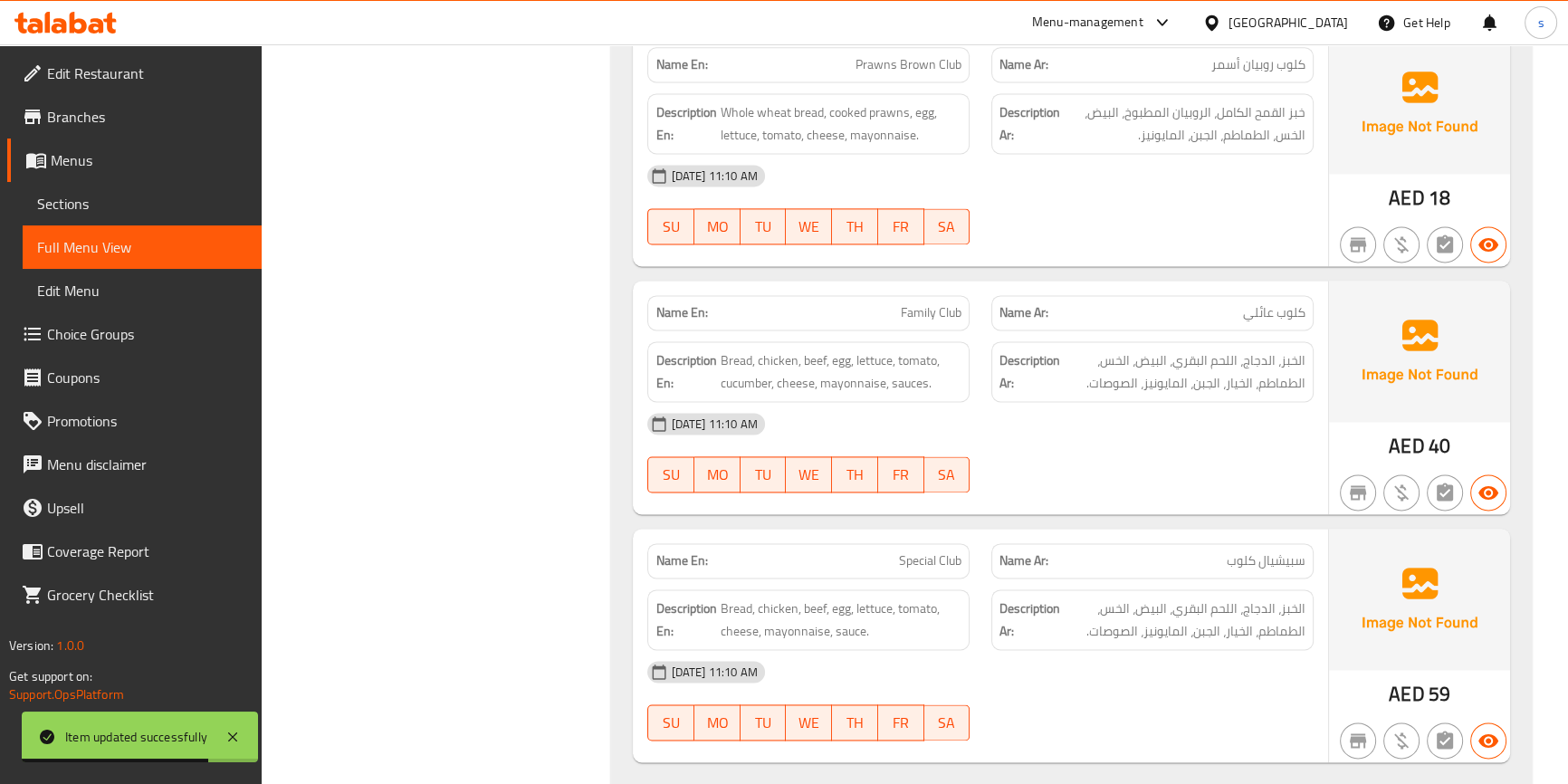
scroll to position [3259, 0]
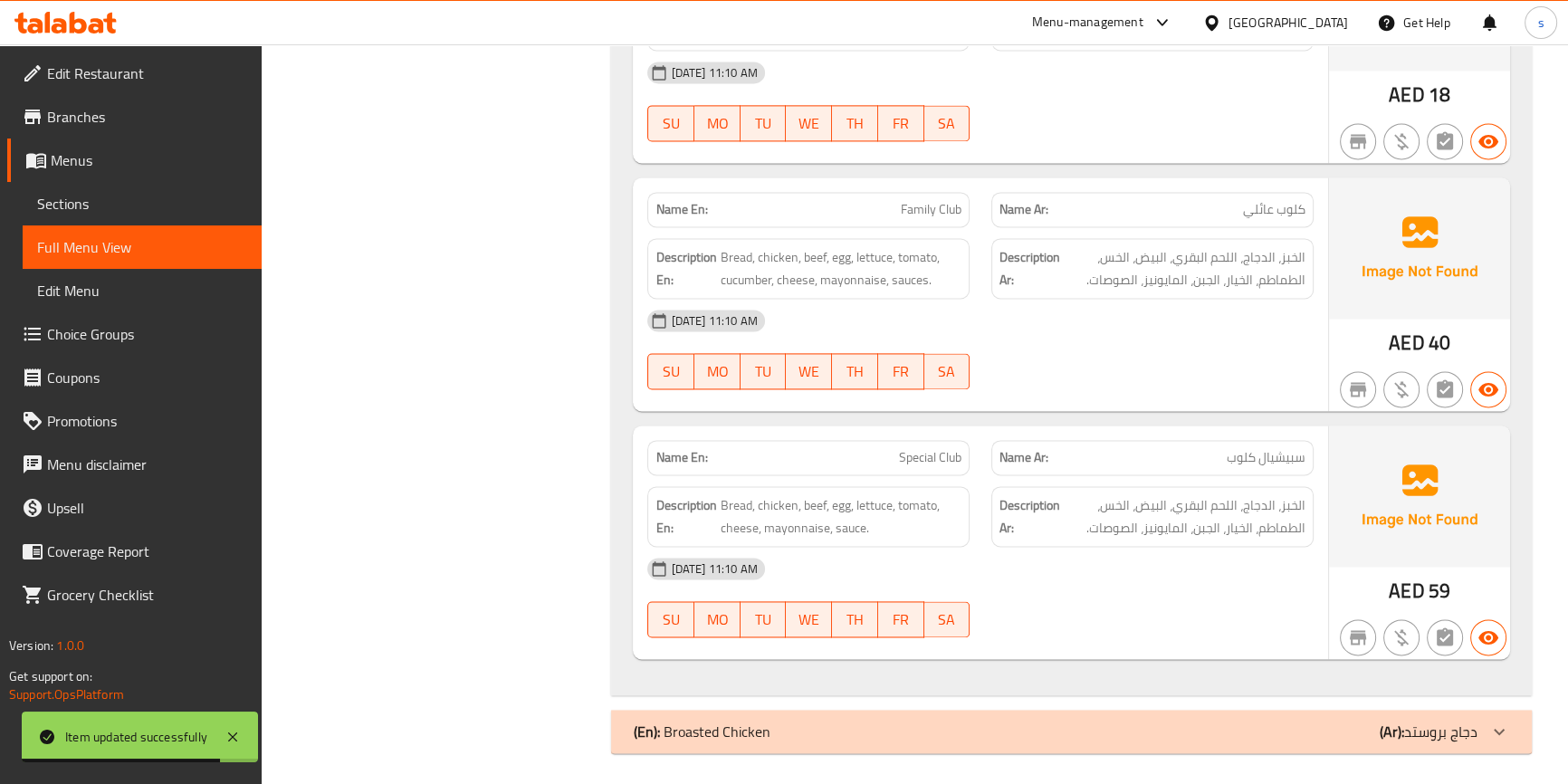
click at [1431, 738] on p "(Ar): دجاج بروستد" at bounding box center [1428, 732] width 98 height 22
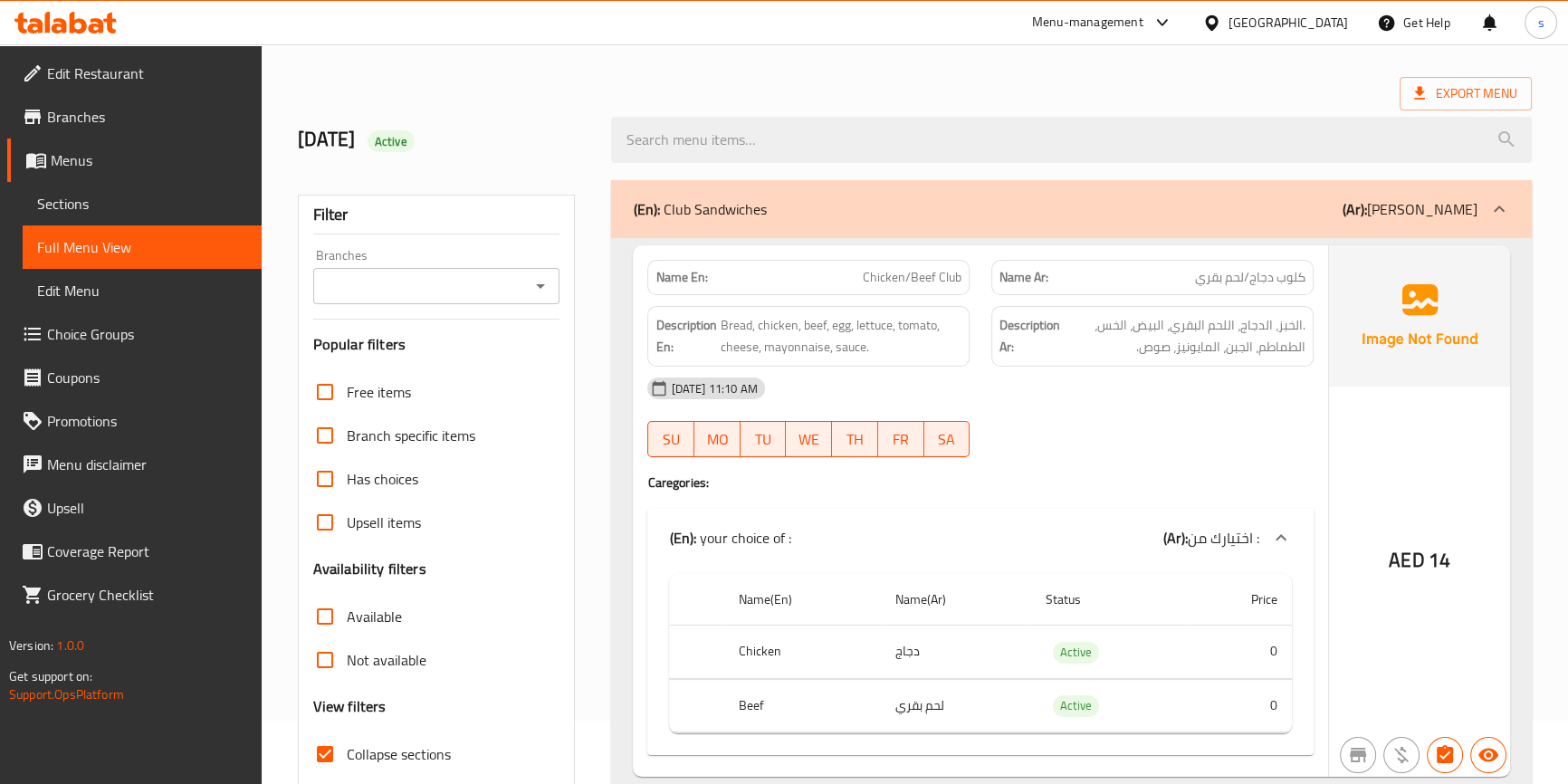
scroll to position [0, 0]
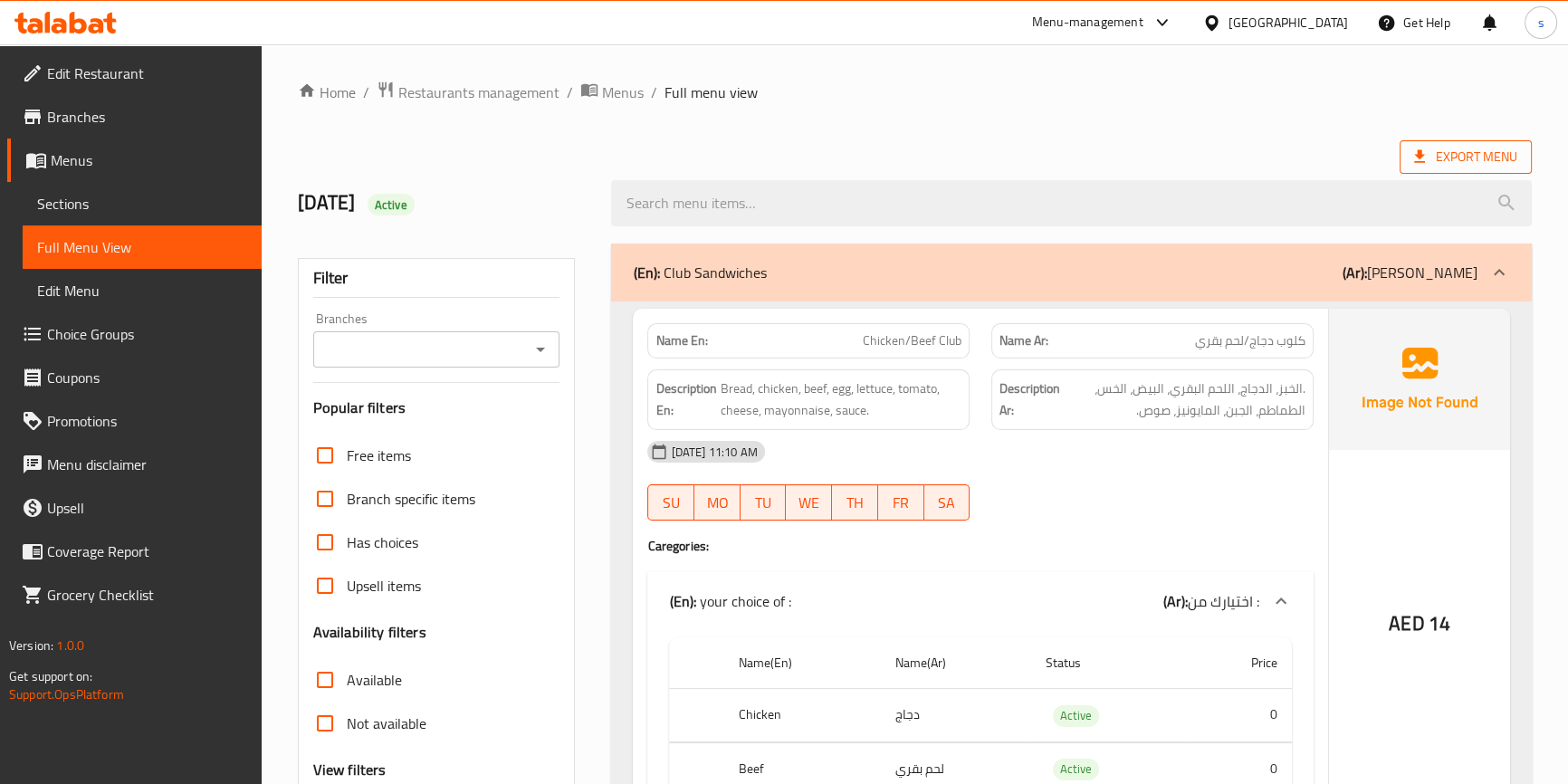
click at [1463, 162] on span "Export Menu" at bounding box center [1465, 157] width 103 height 23
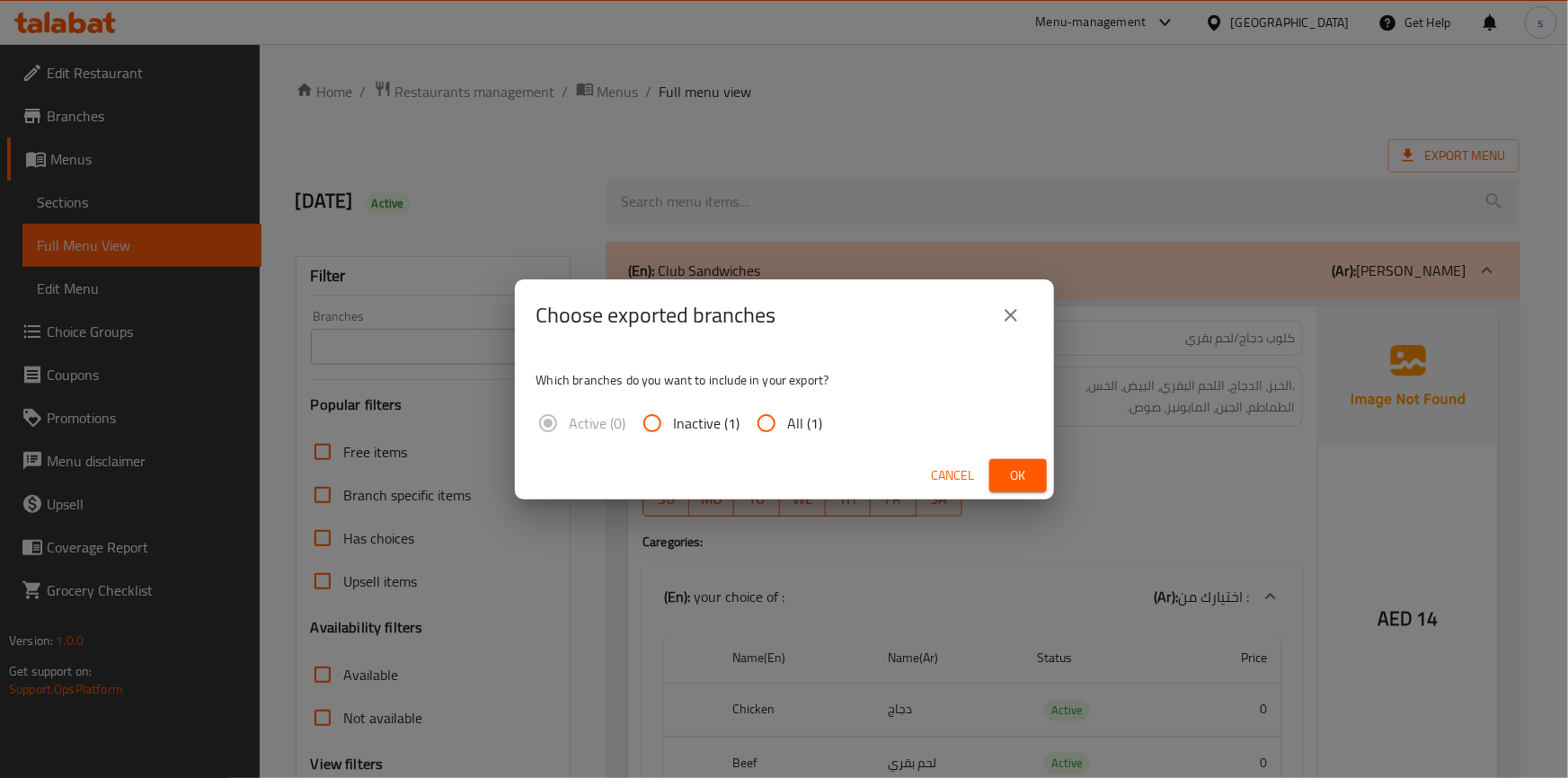
click at [795, 421] on span "All (1)" at bounding box center [805, 424] width 35 height 22
click at [788, 421] on input "All (1)" at bounding box center [765, 423] width 43 height 43
radio input "true"
click at [1012, 475] on span "Ok" at bounding box center [1019, 476] width 29 height 23
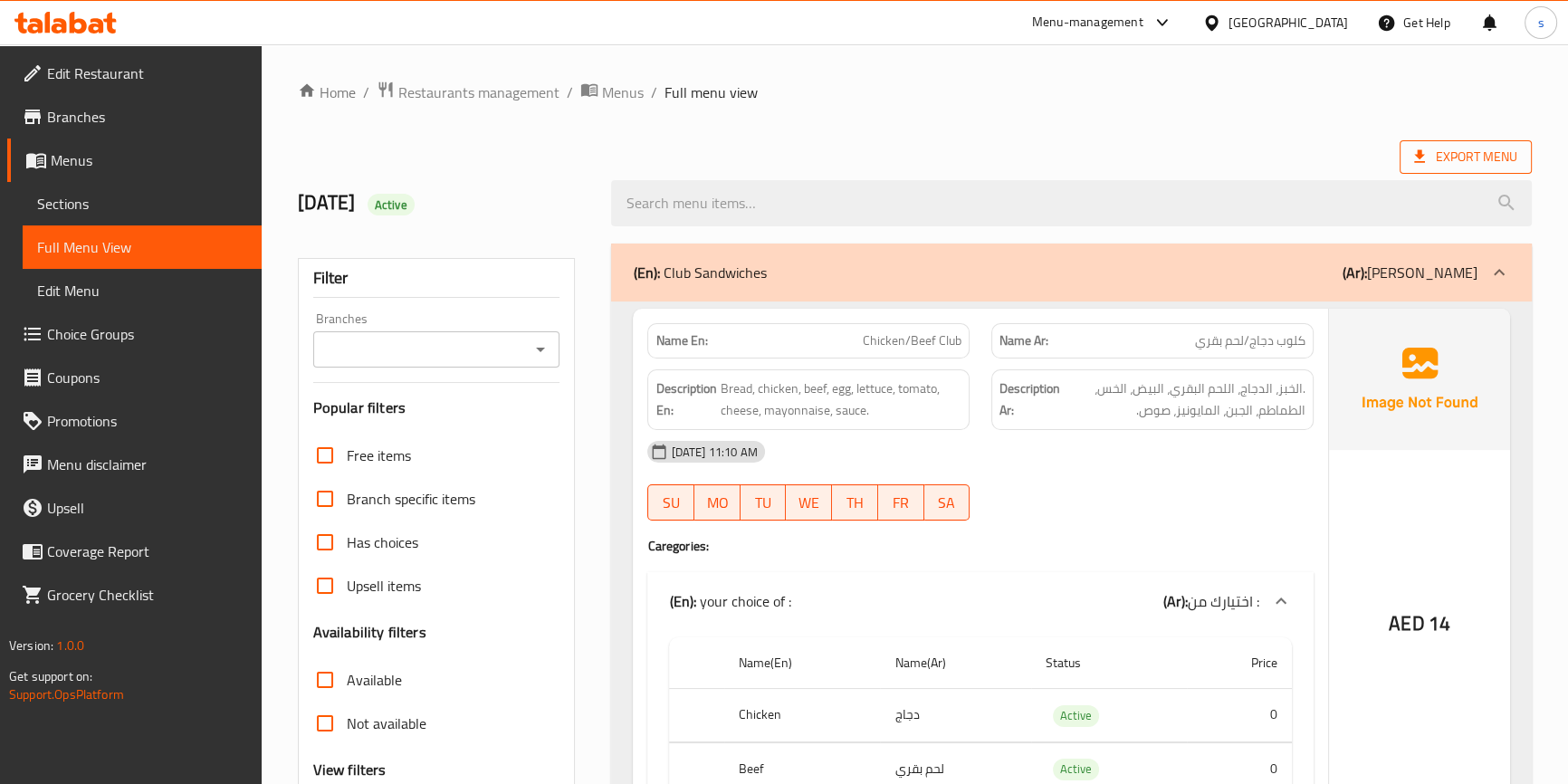
click at [1464, 153] on span "Export Menu" at bounding box center [1465, 157] width 103 height 23
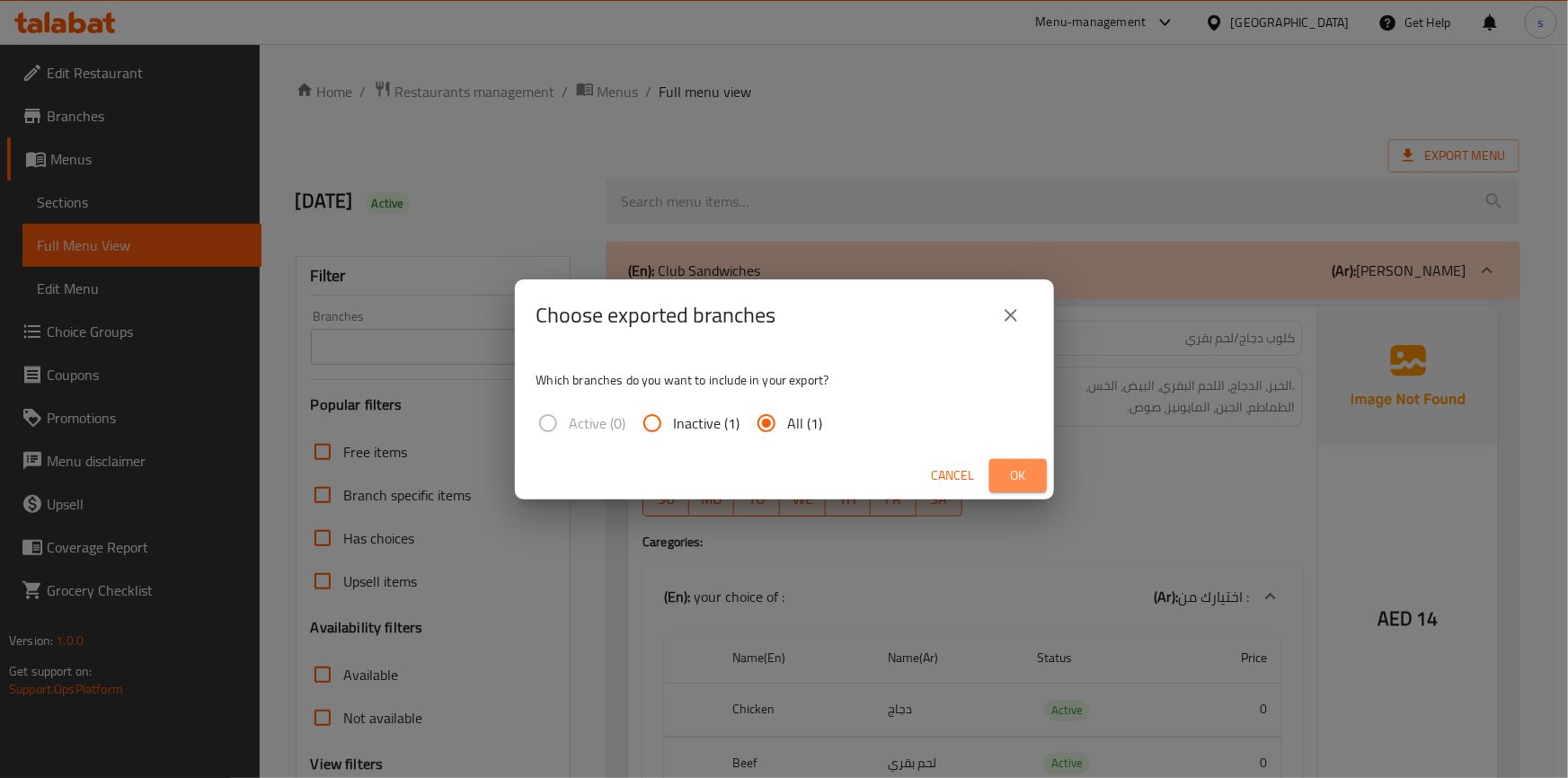
click at [1024, 469] on span "Ok" at bounding box center [1019, 476] width 29 height 23
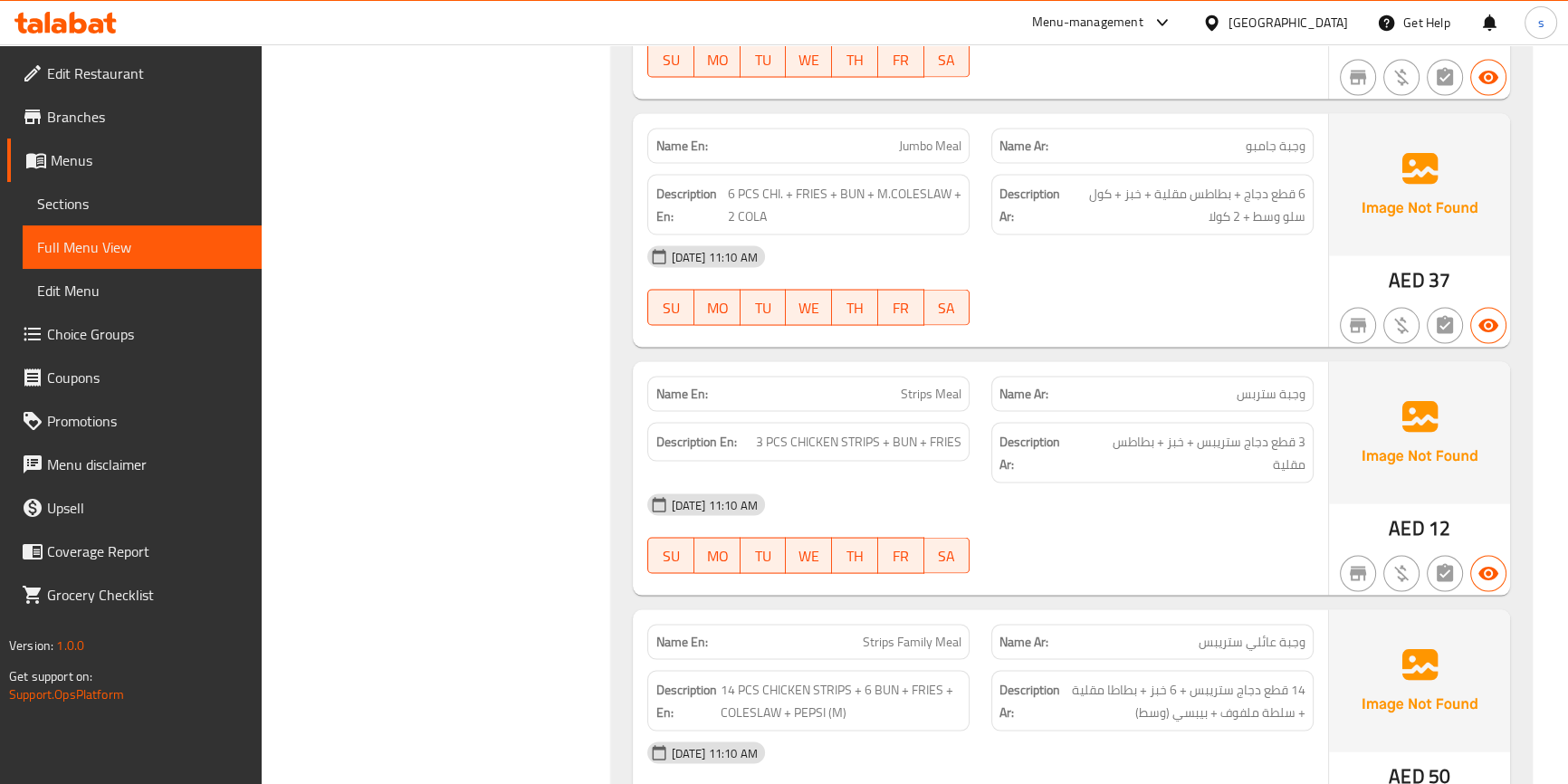
scroll to position [4521, 0]
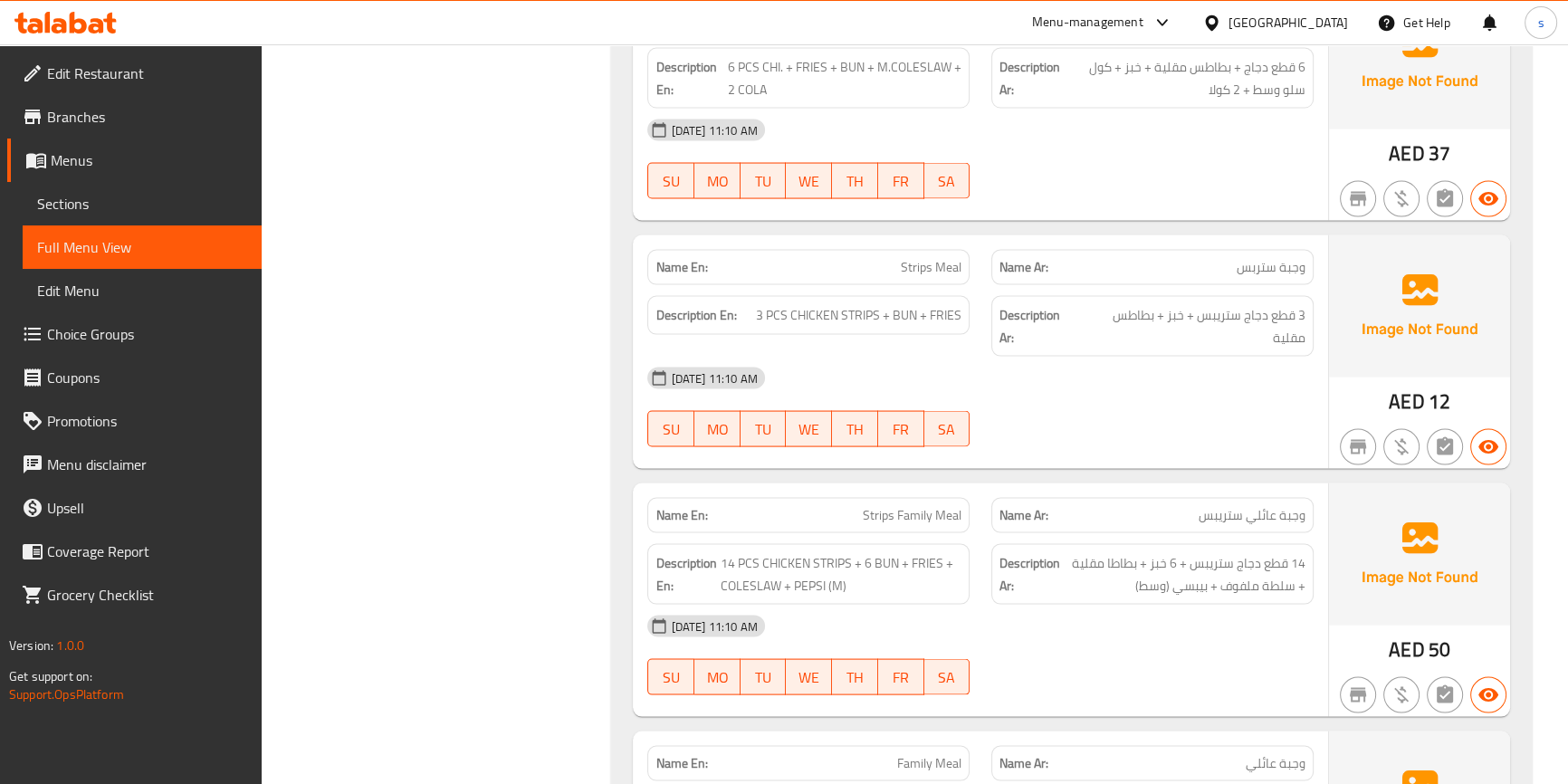
click at [1316, 438] on div at bounding box center [1152, 447] width 344 height 22
click at [1462, 505] on img at bounding box center [1419, 554] width 181 height 141
click at [1462, 386] on div "AED 12" at bounding box center [1419, 352] width 181 height 233
click at [1486, 321] on img at bounding box center [1419, 306] width 181 height 141
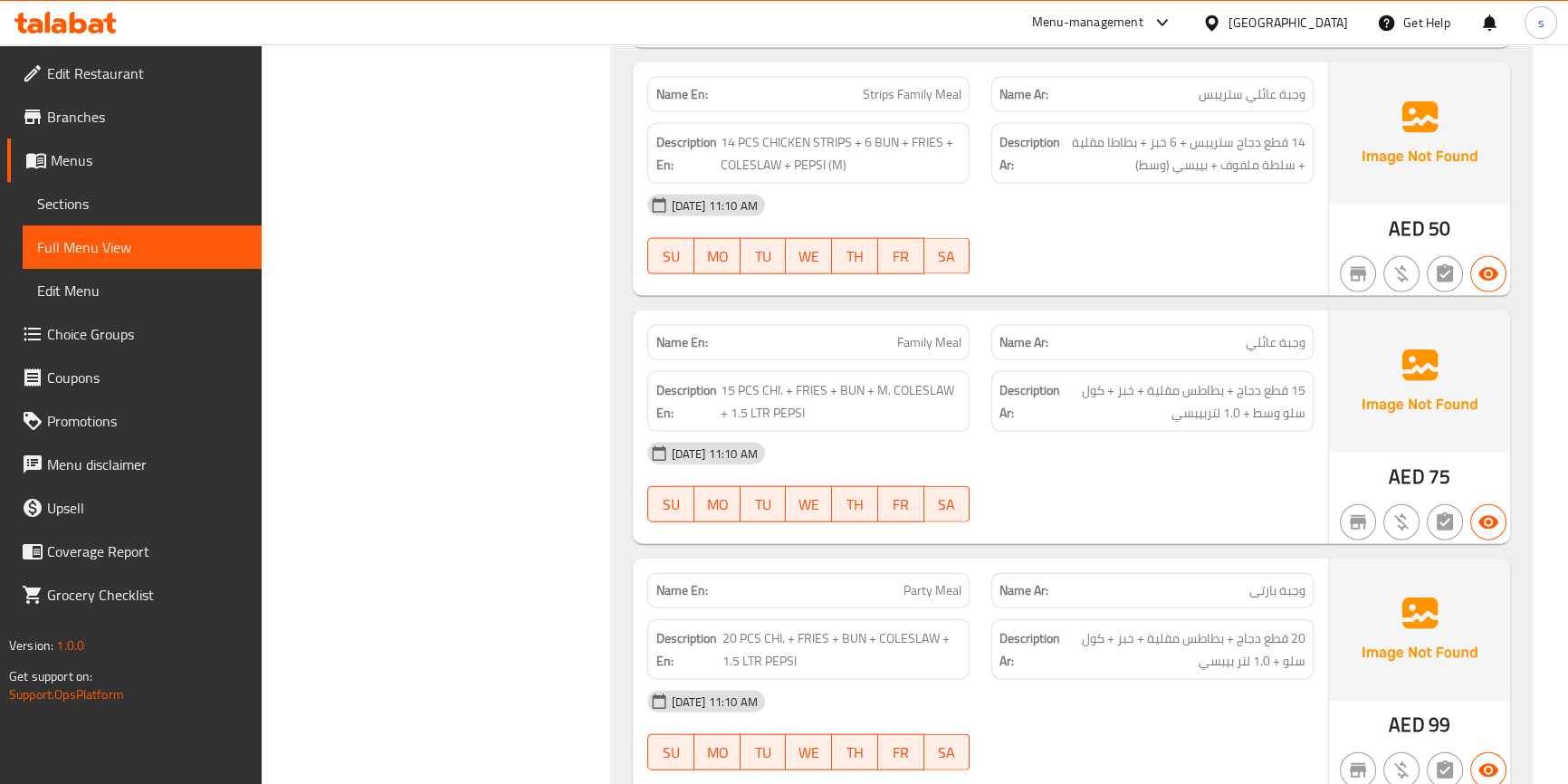
scroll to position [5015, 0]
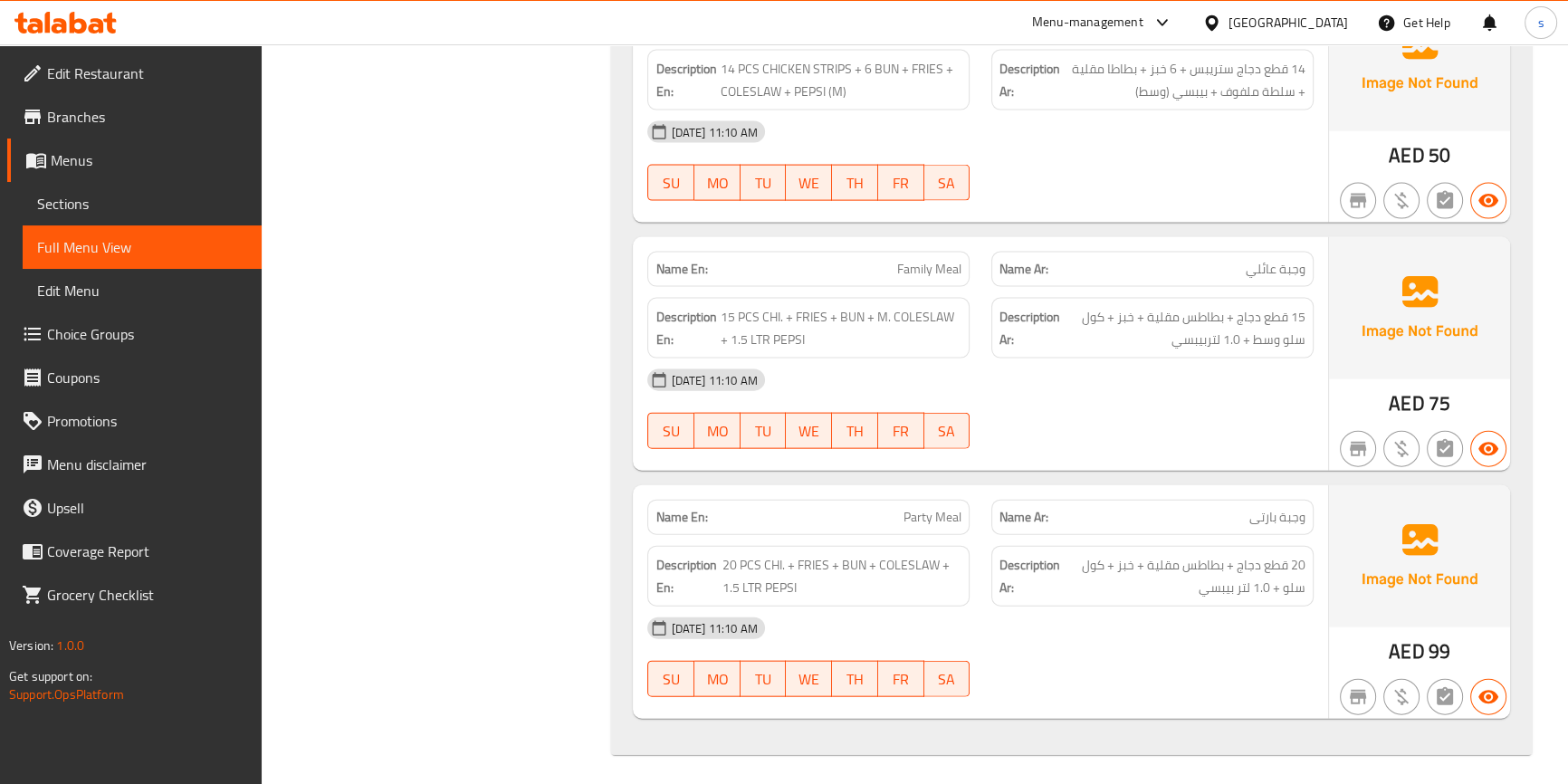
click at [764, 124] on span "29-09-2025 11:10 AM" at bounding box center [713, 132] width 100 height 17
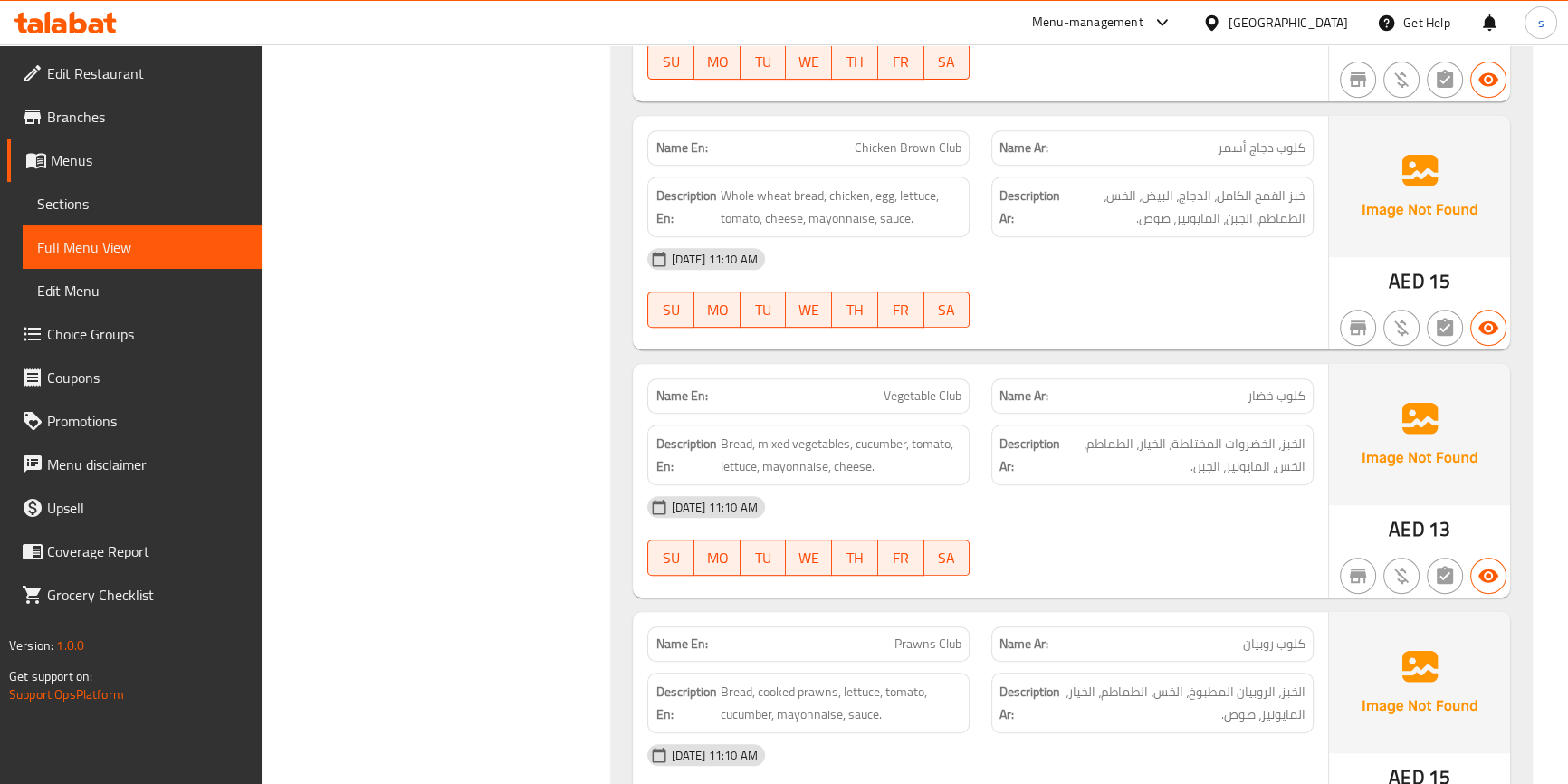
scroll to position [493, 0]
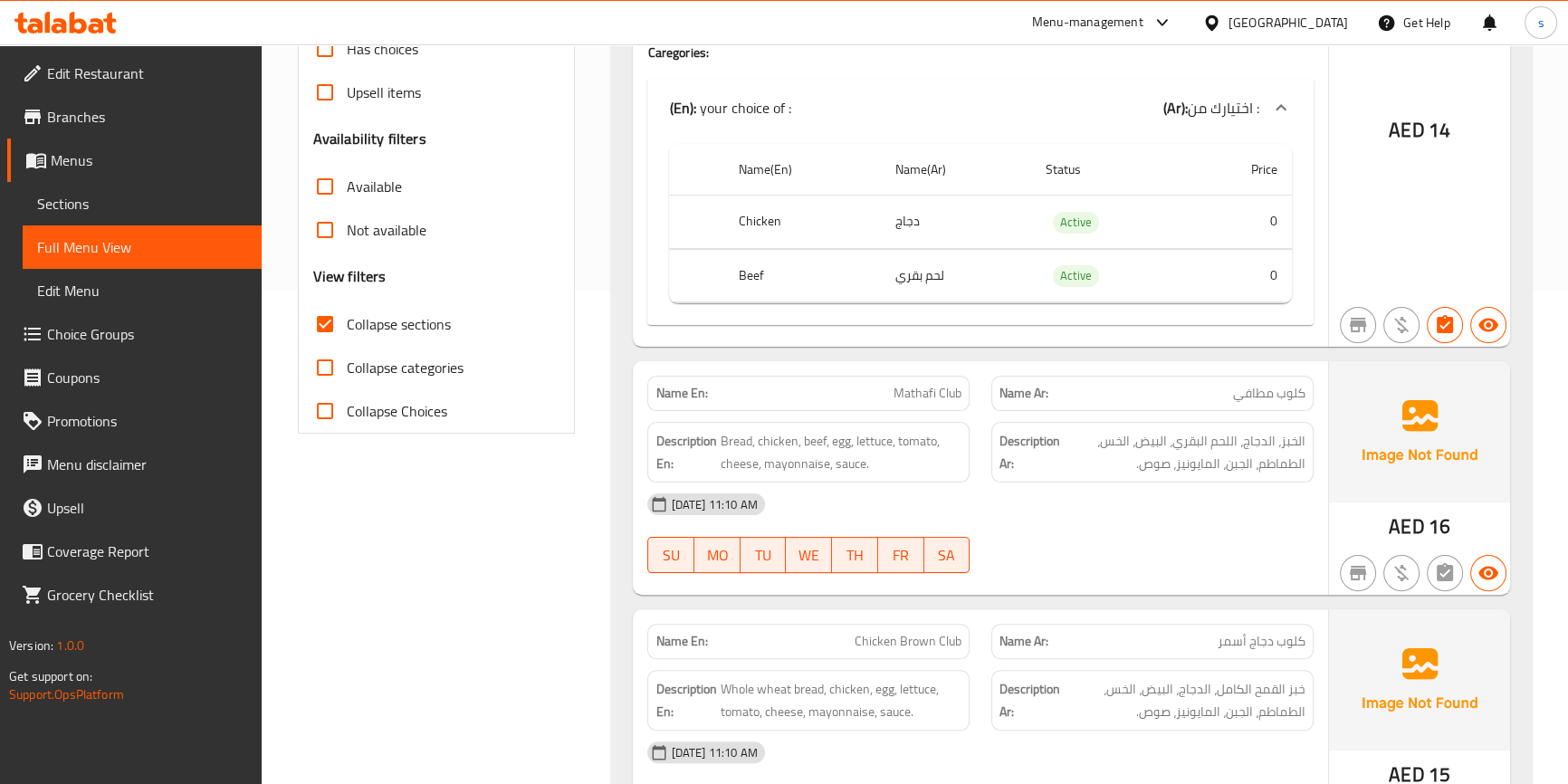
click at [98, 202] on span "Sections" at bounding box center [141, 204] width 210 height 22
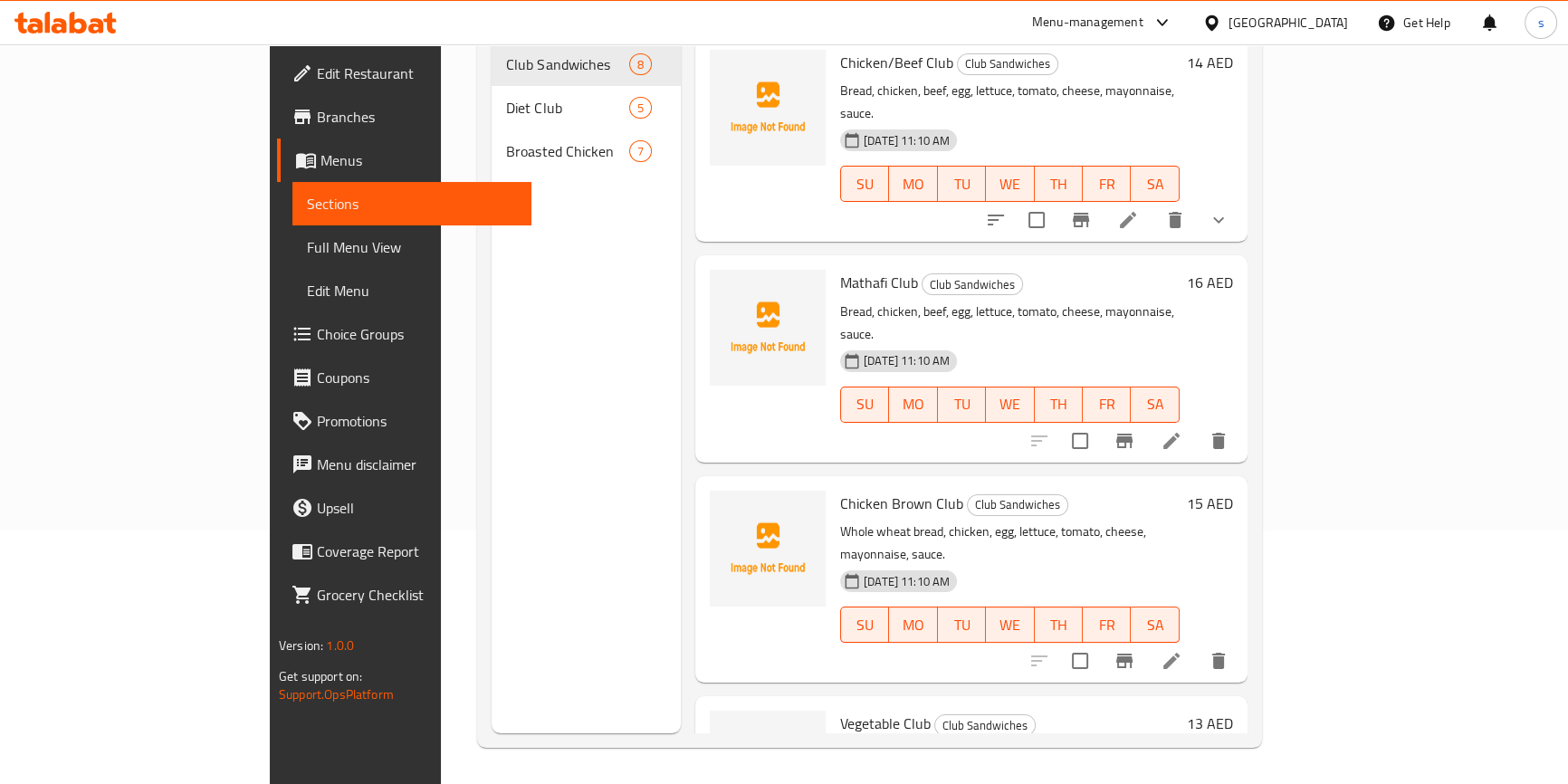
scroll to position [253, 0]
click at [1180, 653] on icon at bounding box center [1171, 661] width 17 height 17
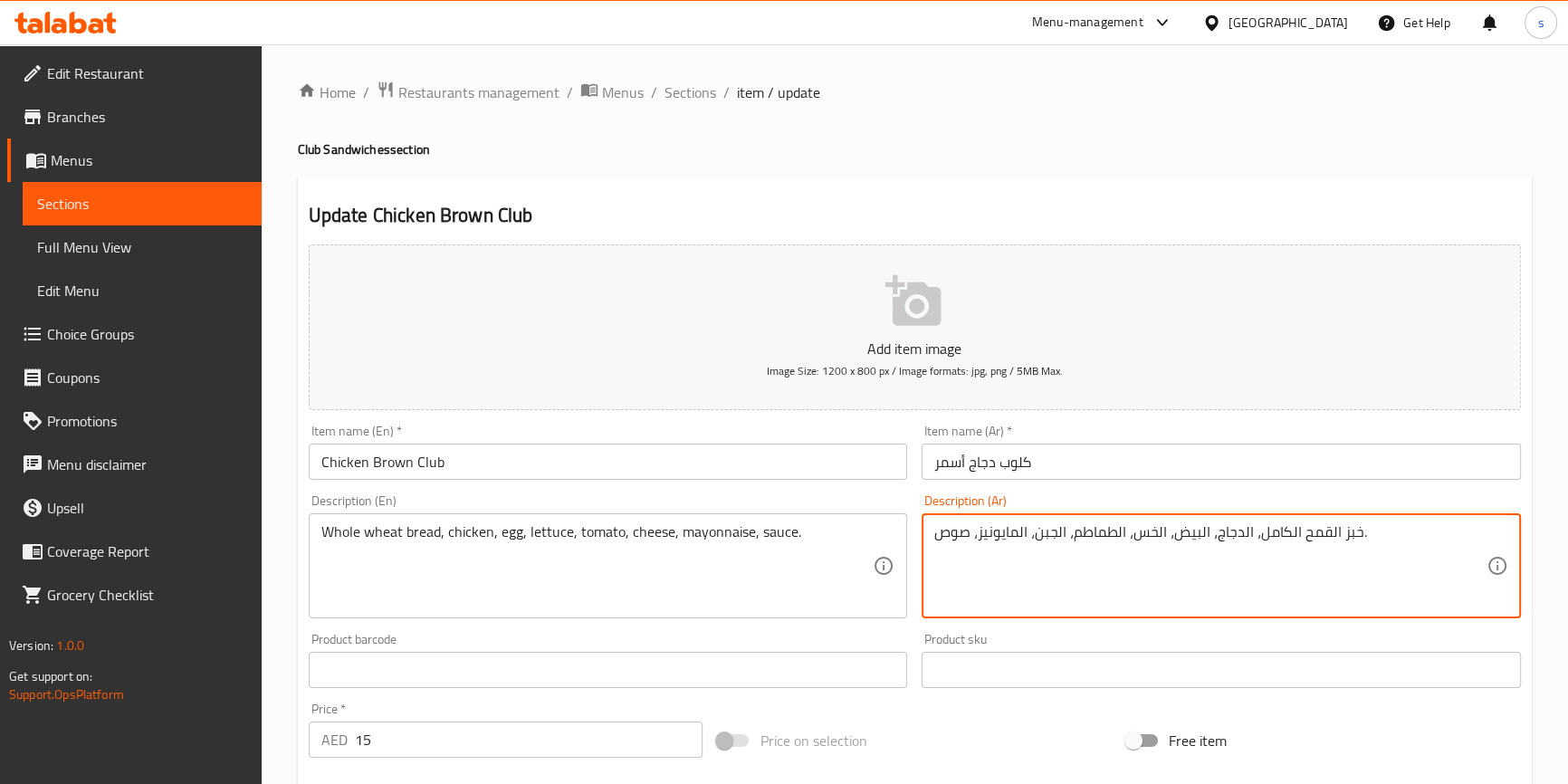
drag, startPoint x: 1380, startPoint y: 528, endPoint x: 1104, endPoint y: 551, distance: 277.0
click at [1104, 551] on textarea "خبز القمح الكامل، الدجاج، البيض، الخس، الطماطم، الجبن، المايونيز، صوص." at bounding box center [1211, 566] width 553 height 86
click at [1034, 547] on textarea "خبز القمح الكامل، الدجاج، البيض، الخس، الطماطم، الجبن، المايونيز، صوص." at bounding box center [1211, 566] width 553 height 86
click at [1034, 543] on textarea "خبز القمح الكامل، الدجاج، البيض، الخس، الطماطم، الجبن، المايونيز، صوص." at bounding box center [1211, 566] width 553 height 86
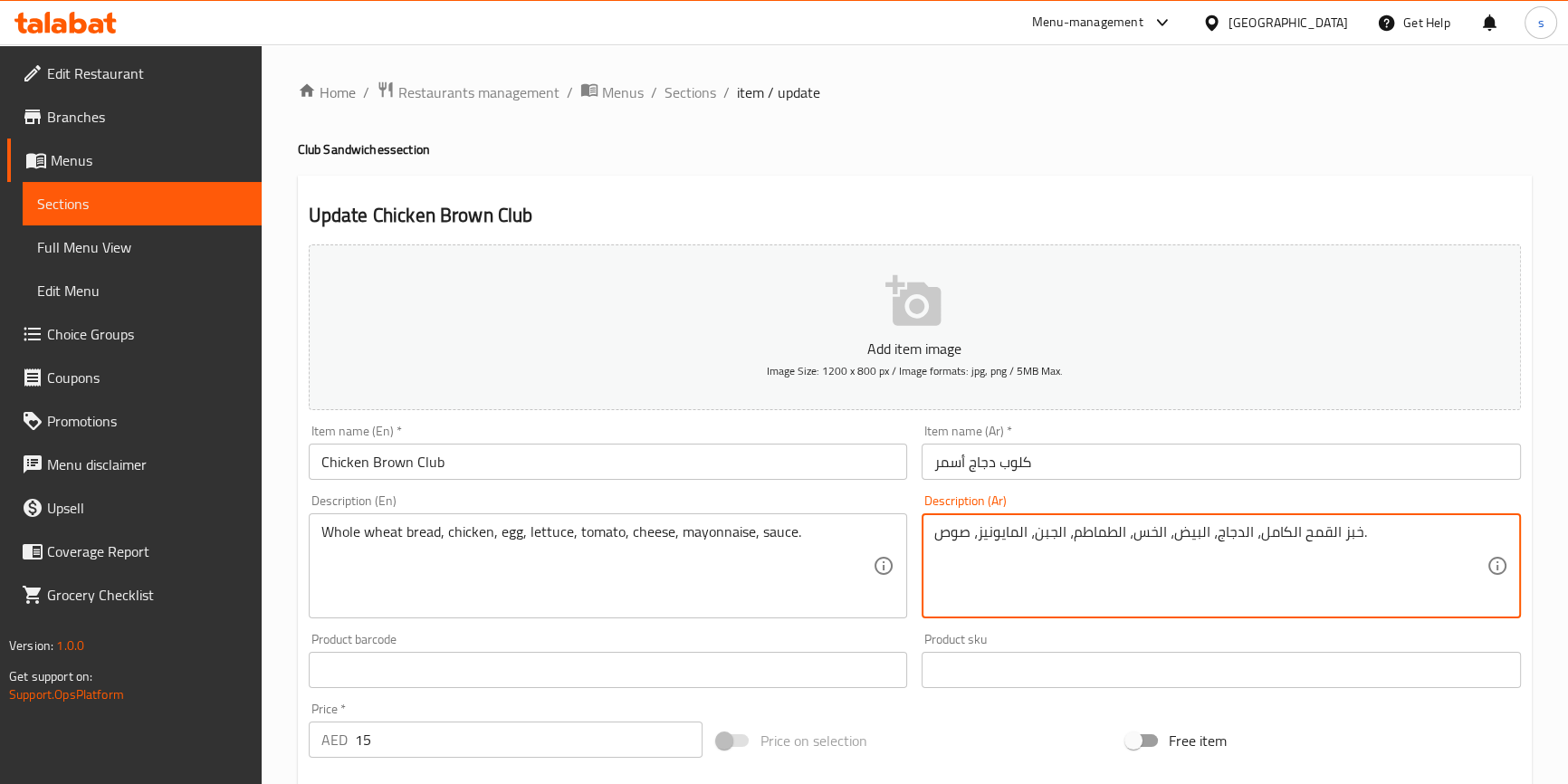
click at [1034, 543] on textarea "خبز القمح الكامل، الدجاج، البيض، الخس، الطماطم، الجبن، المايونيز، صوص." at bounding box center [1211, 566] width 553 height 86
click at [1142, 607] on textarea "خبز القمح الكامل، الدجاج، البيض، الخس، الطماطم، الجبن، المايونيز، صوص." at bounding box center [1211, 566] width 553 height 86
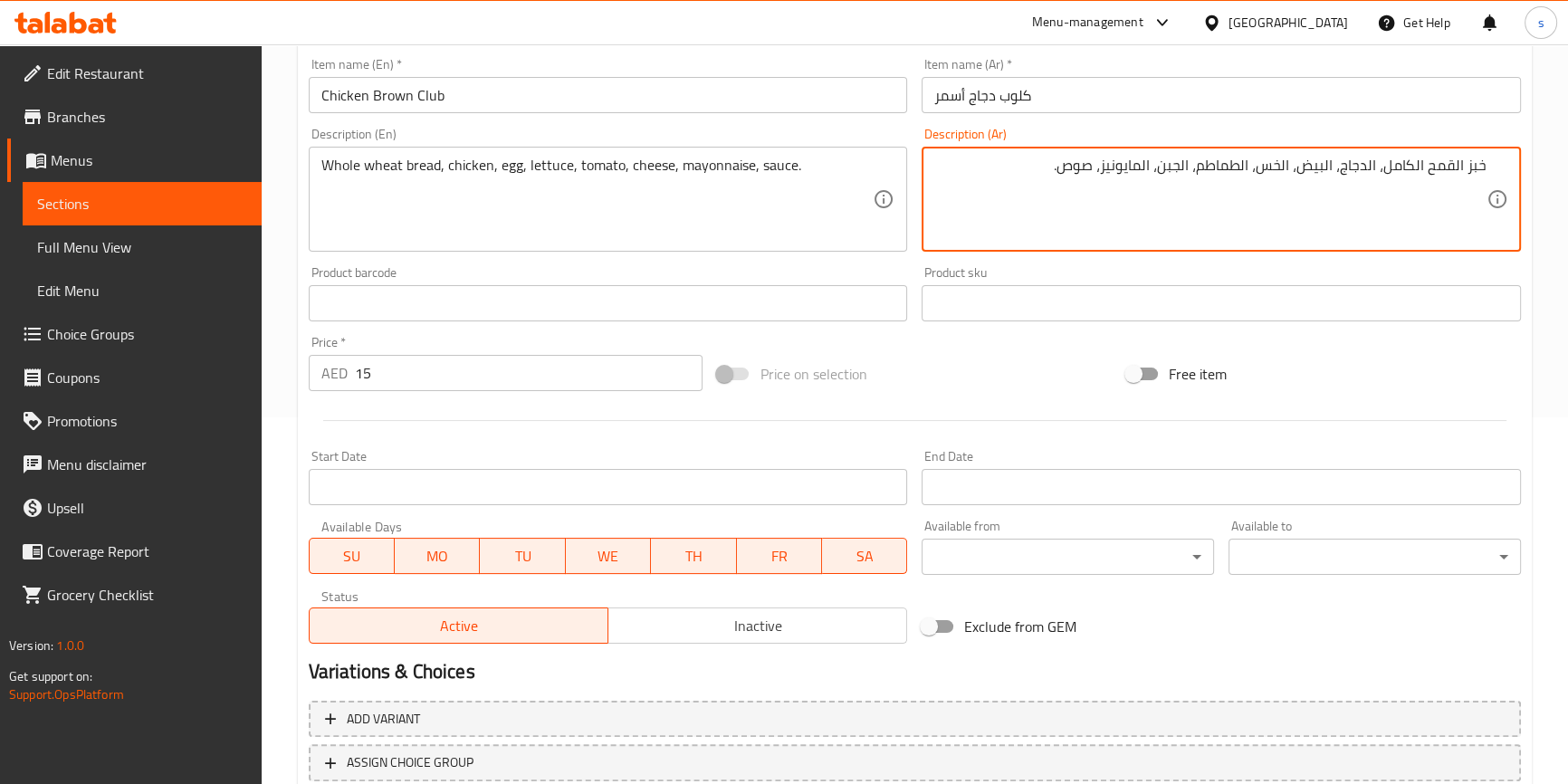
scroll to position [493, 0]
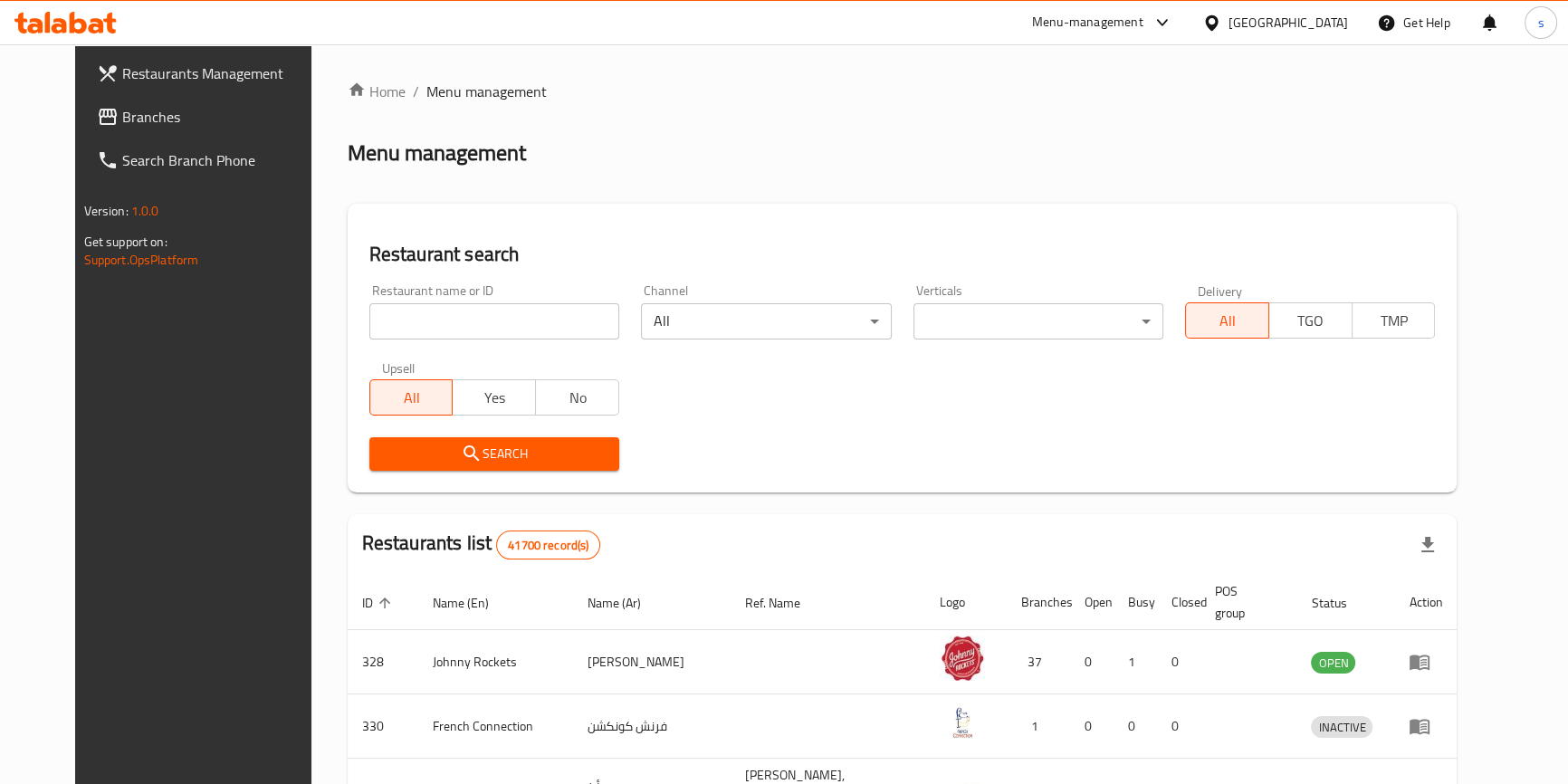
click at [465, 295] on div "Restaurant name or ID Restaurant name or ID" at bounding box center [494, 312] width 250 height 55
click at [442, 315] on input "search" at bounding box center [494, 320] width 250 height 36
drag, startPoint x: 442, startPoint y: 315, endPoint x: 362, endPoint y: 332, distance: 81.8
click at [369, 332] on input "search" at bounding box center [494, 320] width 250 height 36
type input "778867"
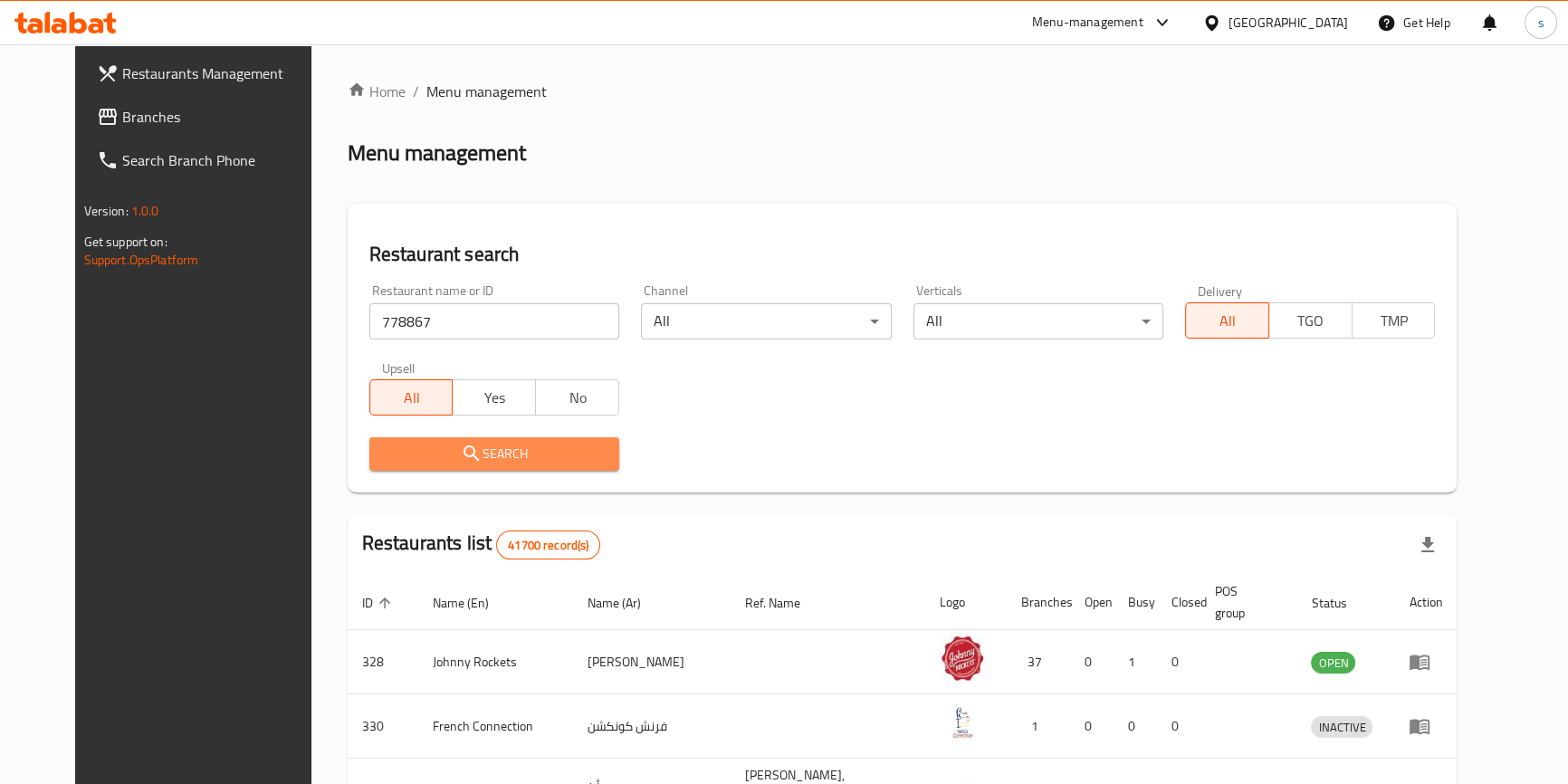
click at [520, 459] on span "Search" at bounding box center [494, 454] width 221 height 23
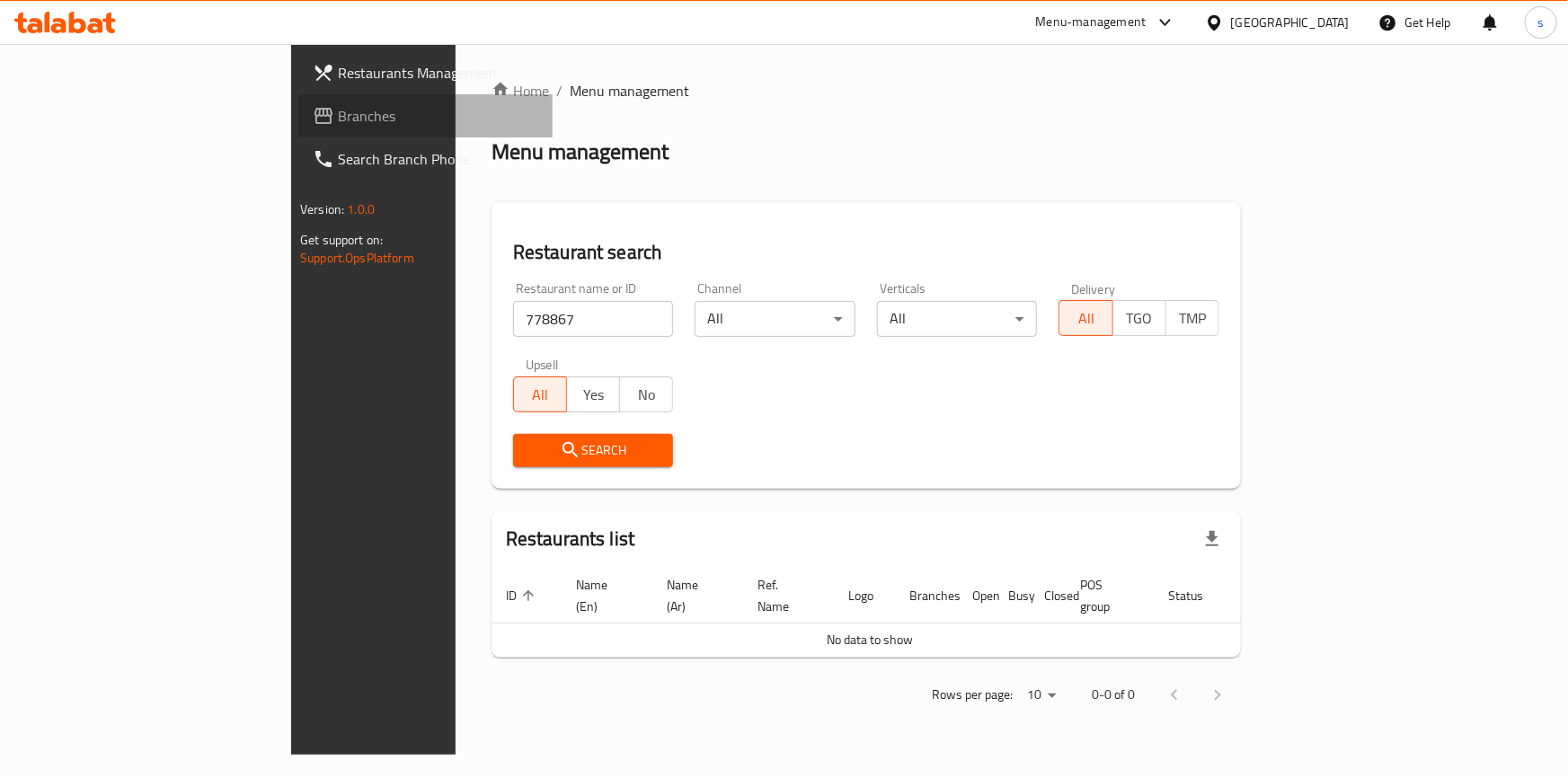
click at [338, 114] on span "Branches" at bounding box center [438, 116] width 200 height 22
